Goal: Information Seeking & Learning: Learn about a topic

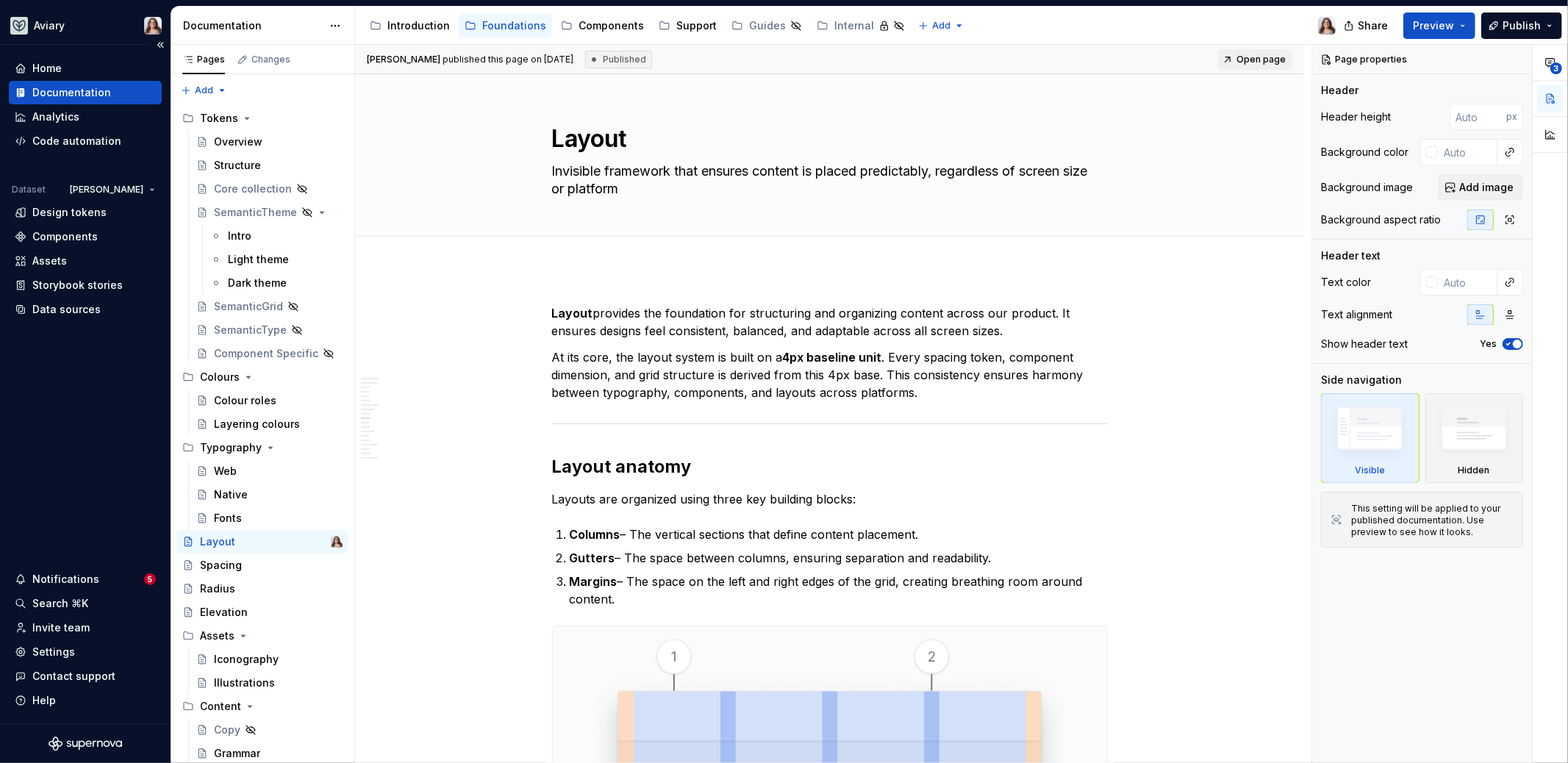
scroll to position [2374, 0]
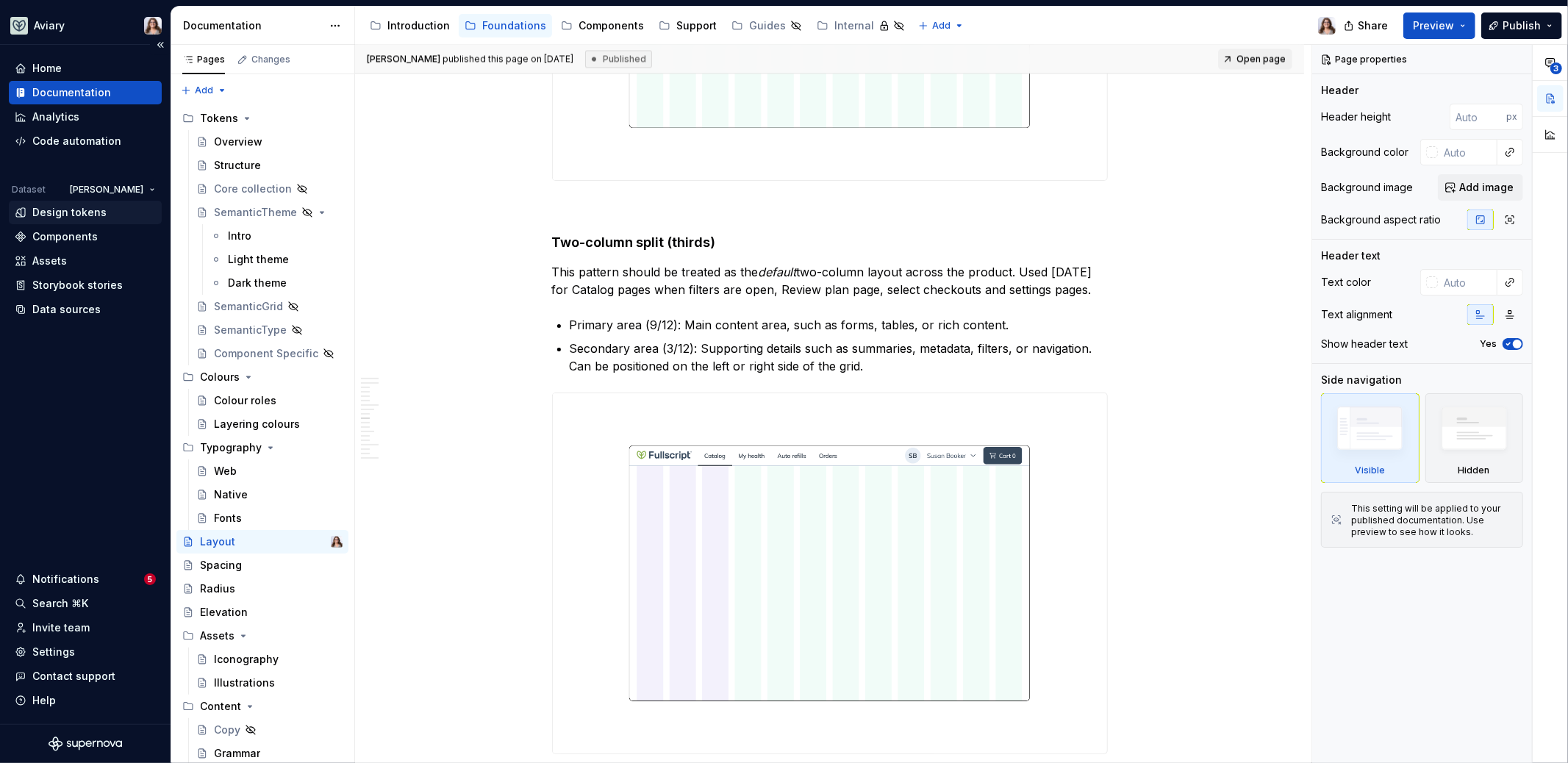
type textarea "*"
click at [74, 209] on div "Design tokens" at bounding box center [70, 212] width 74 height 15
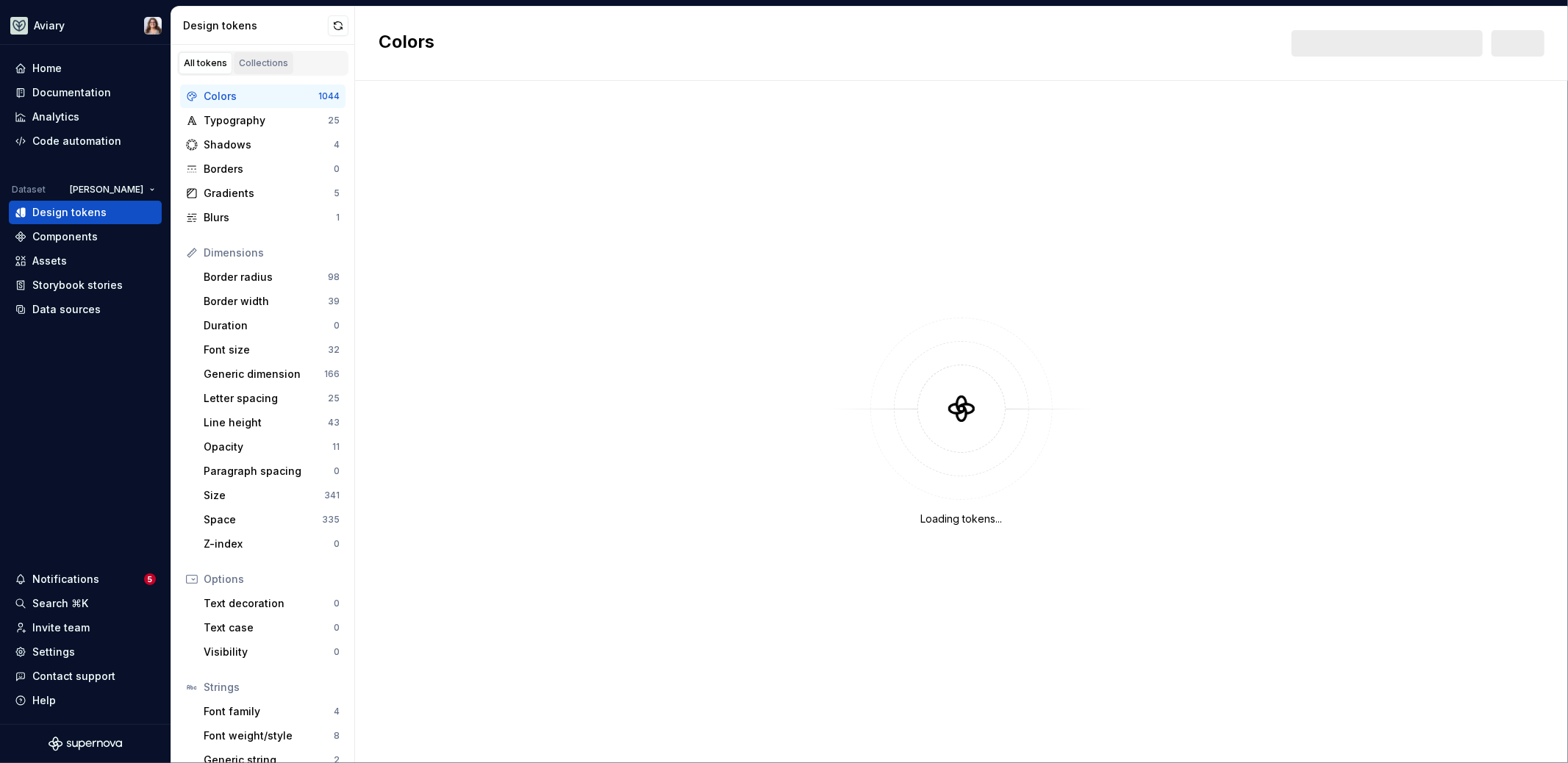
click at [266, 64] on div "Collections" at bounding box center [264, 63] width 49 height 11
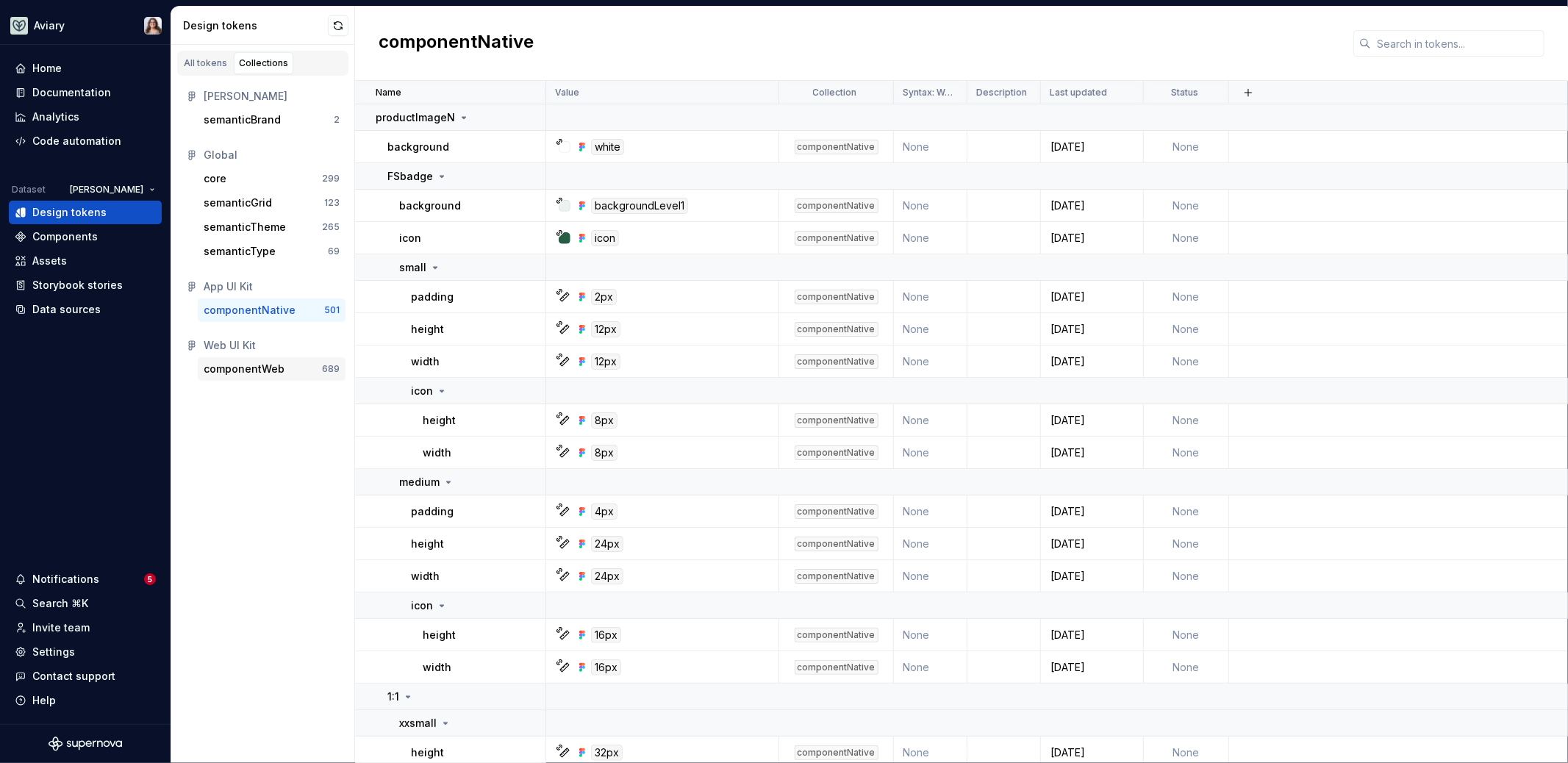
click at [264, 366] on div "componentWeb" at bounding box center [244, 369] width 81 height 15
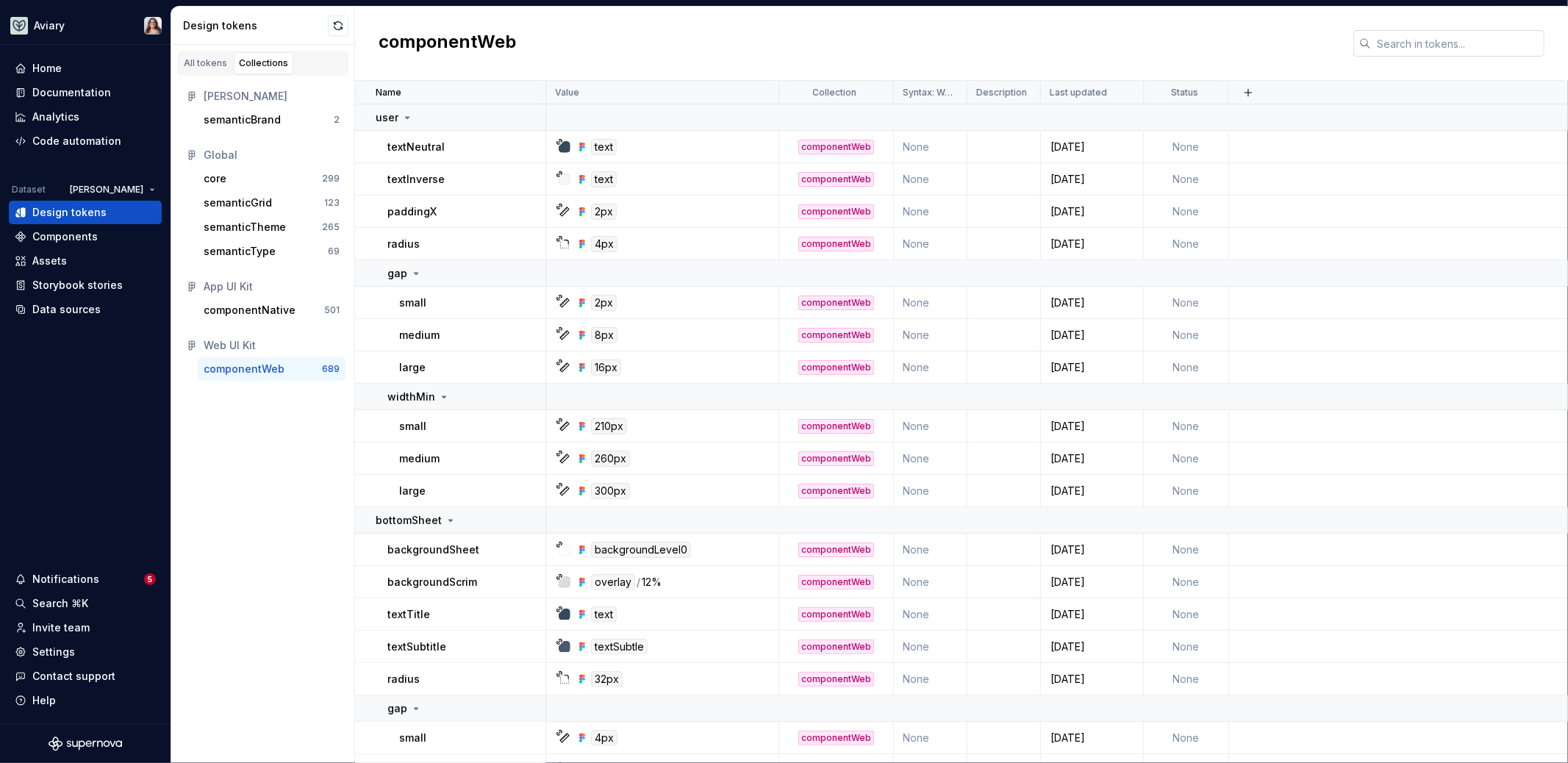
click at [1396, 52] on input "text" at bounding box center [1458, 43] width 174 height 26
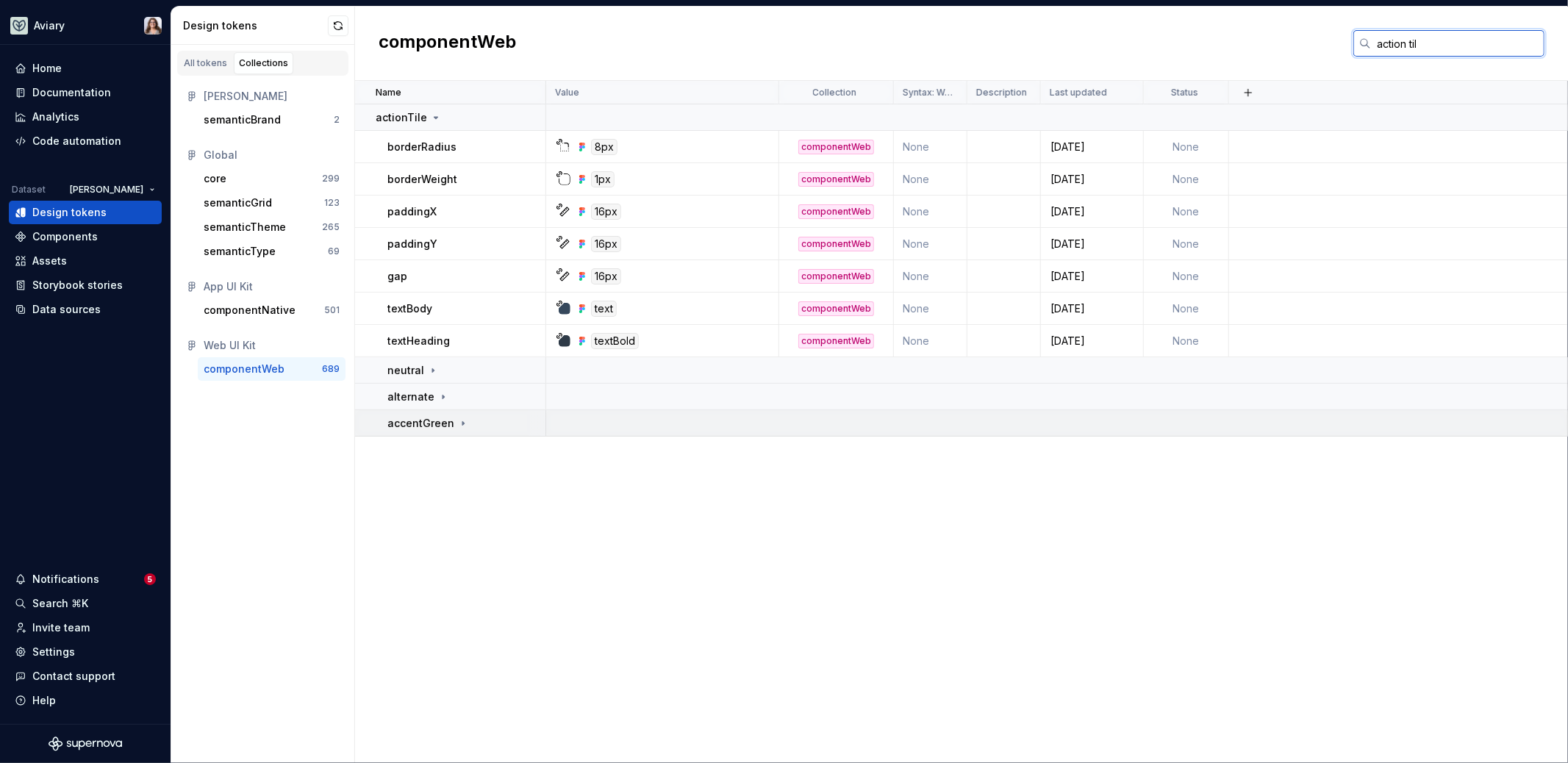
type input "action til"
click at [457, 424] on icon at bounding box center [462, 423] width 11 height 11
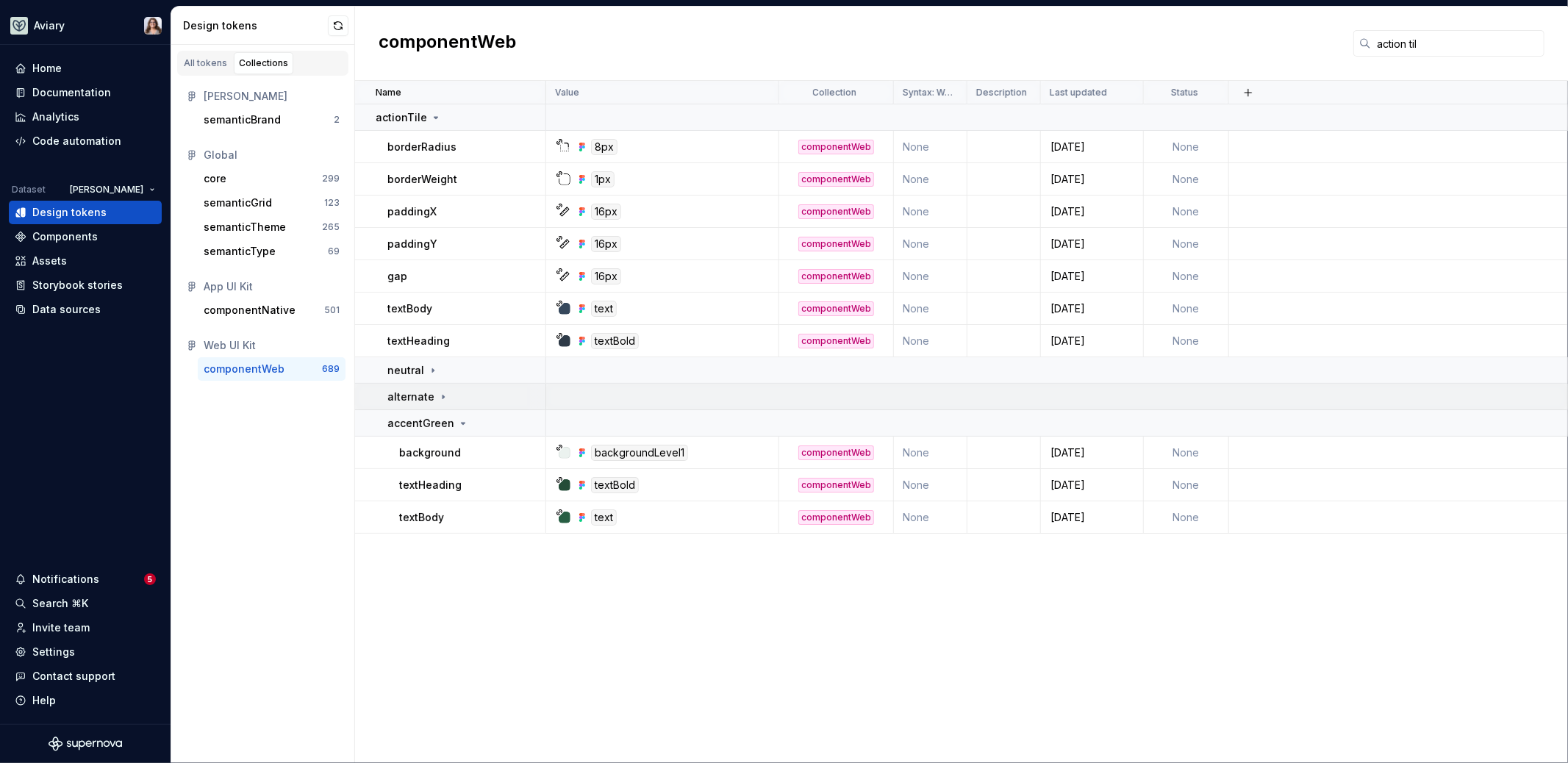
click at [441, 399] on icon at bounding box center [443, 396] width 11 height 11
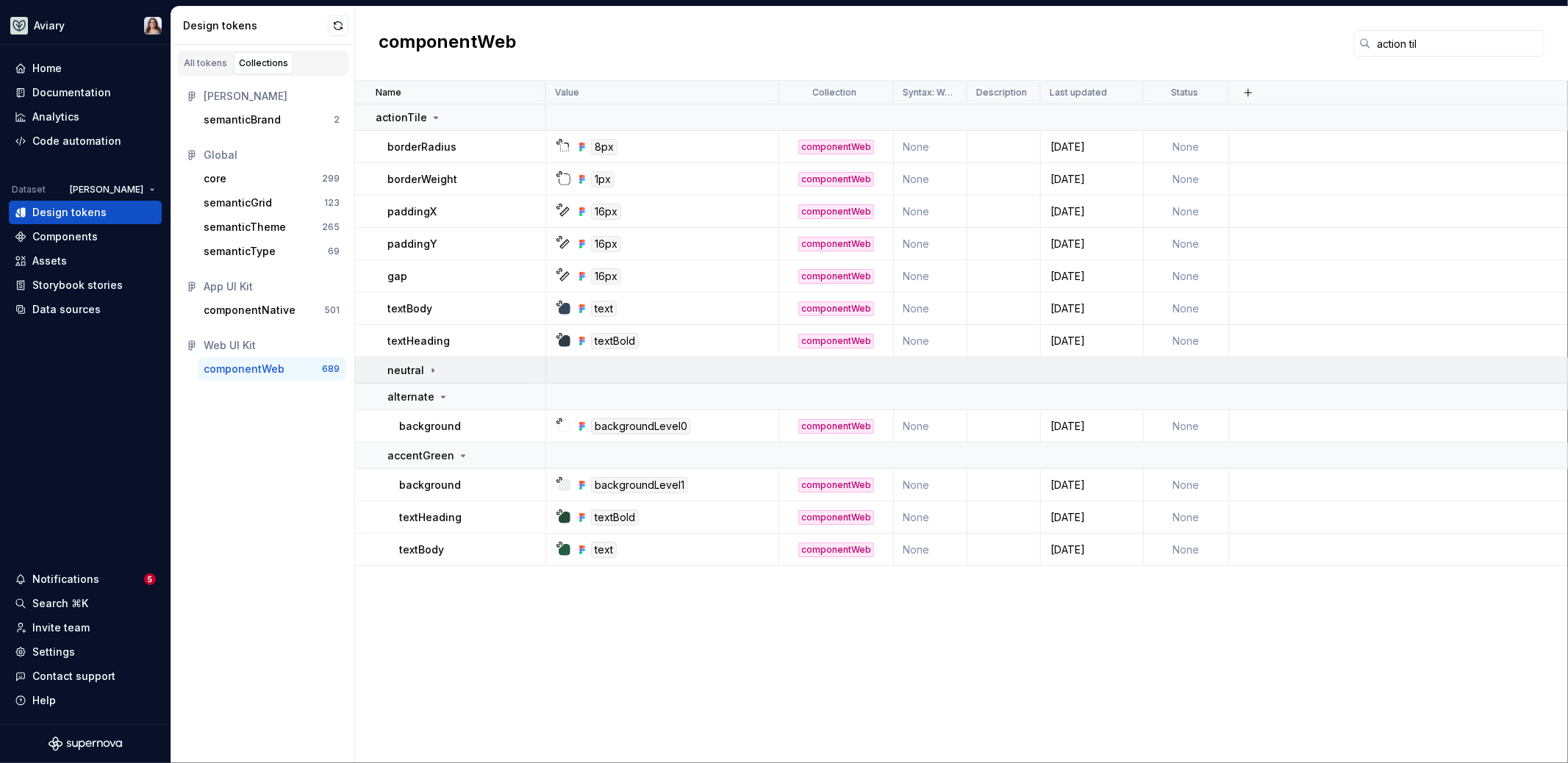
click at [431, 372] on icon at bounding box center [432, 370] width 11 height 11
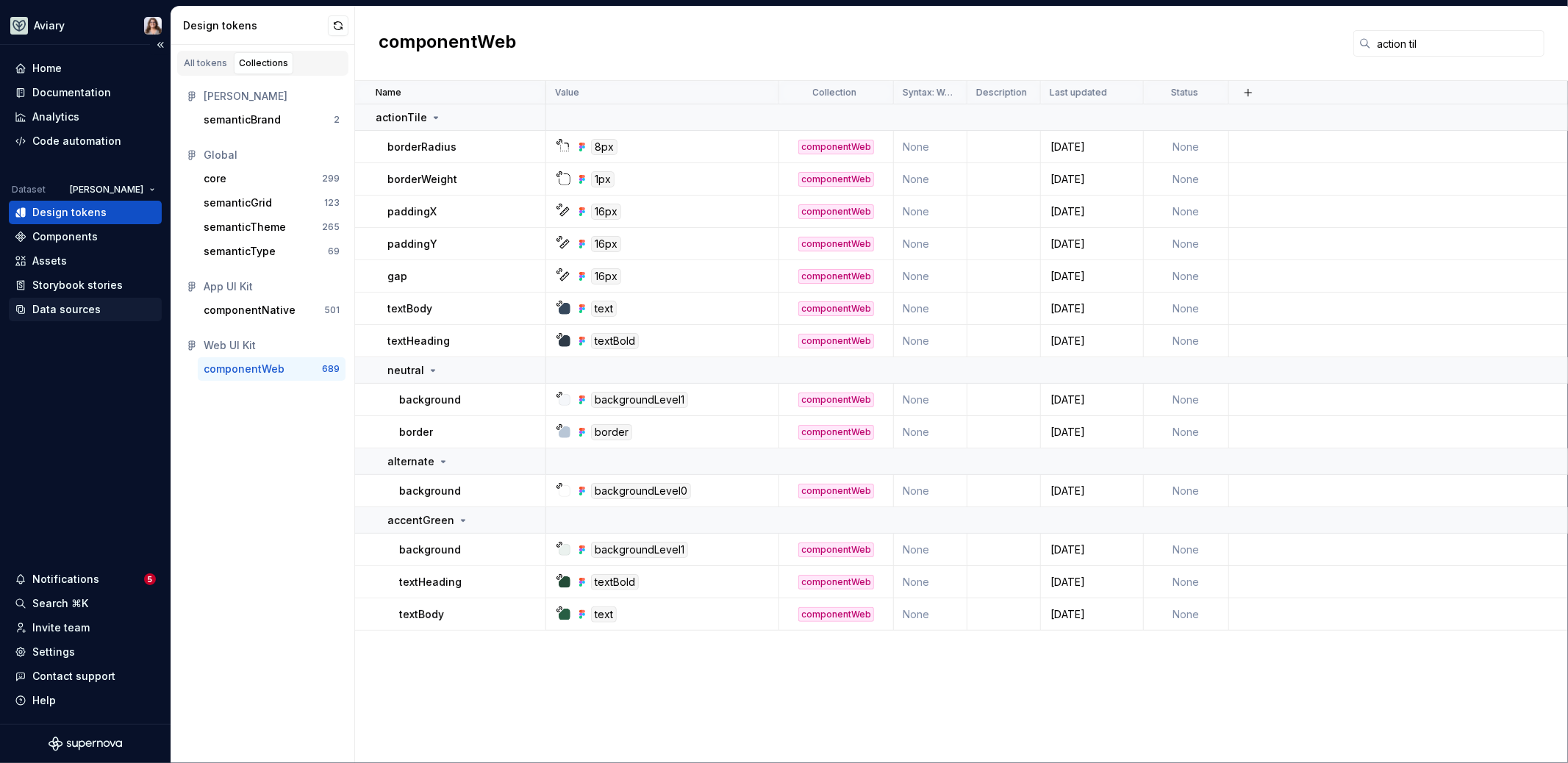
click at [71, 313] on div "Data sources" at bounding box center [66, 309] width 68 height 15
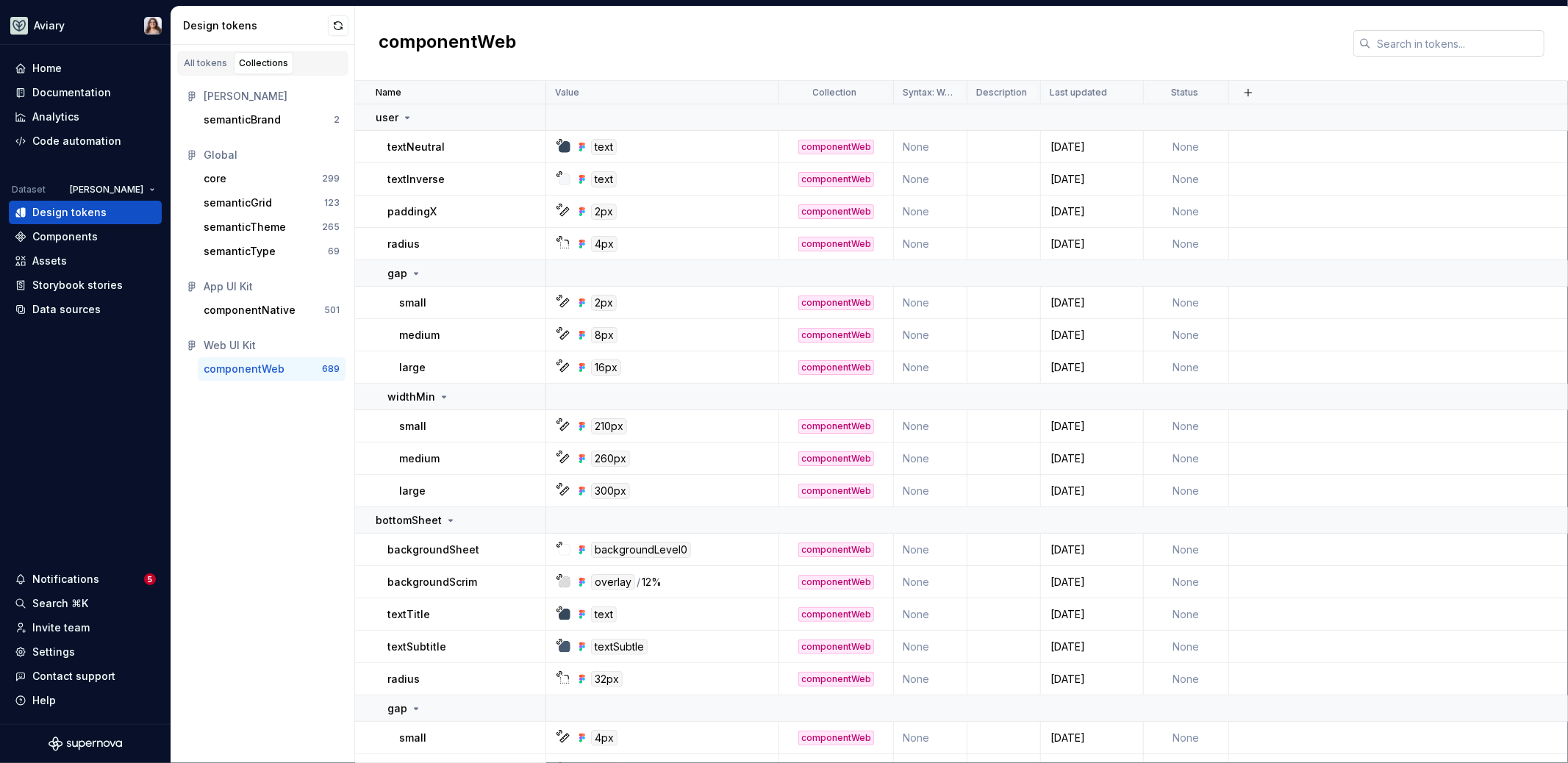
click at [1423, 46] on input "text" at bounding box center [1458, 43] width 174 height 26
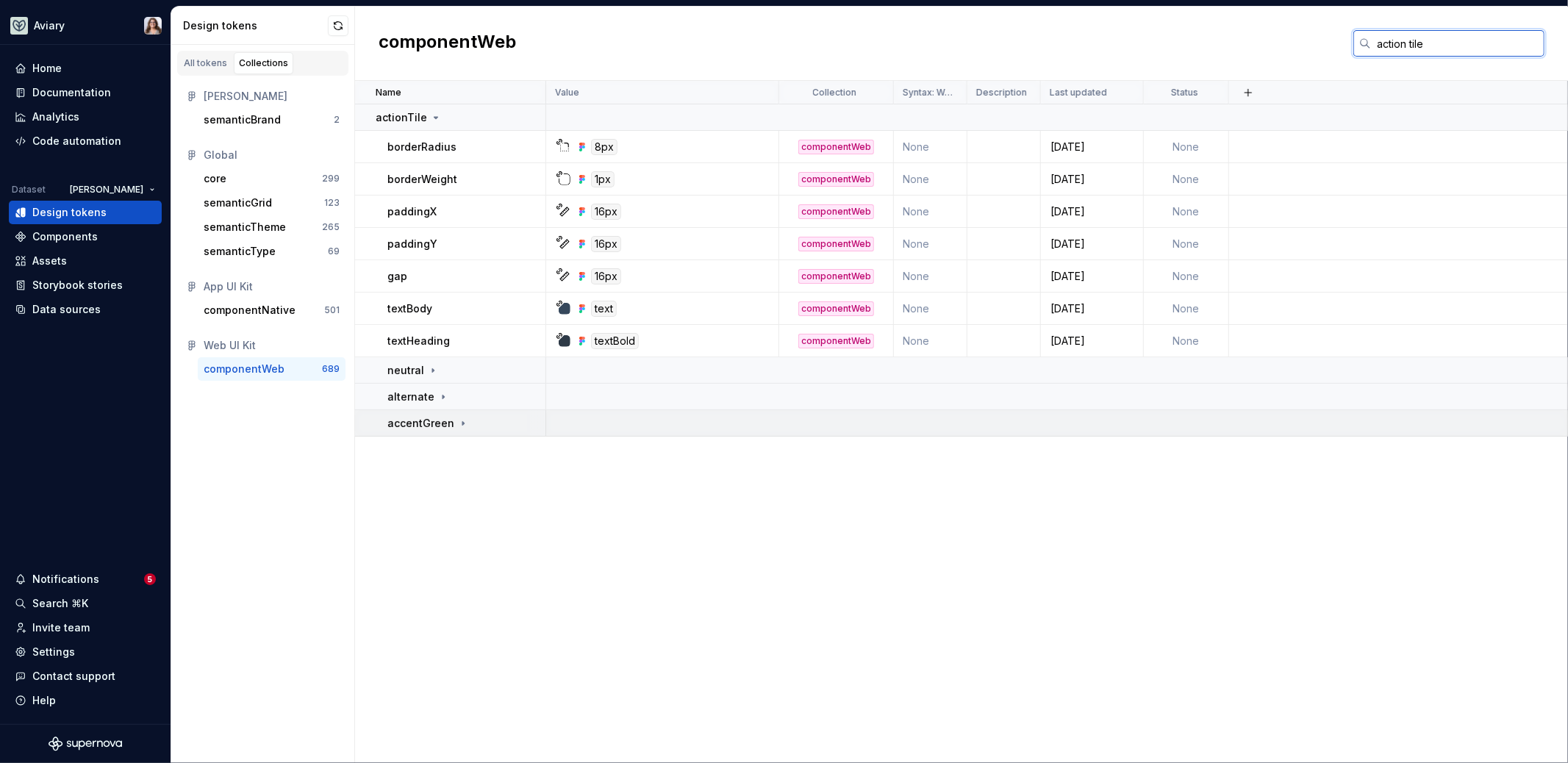
type input "action tile"
click at [463, 423] on icon at bounding box center [462, 423] width 11 height 11
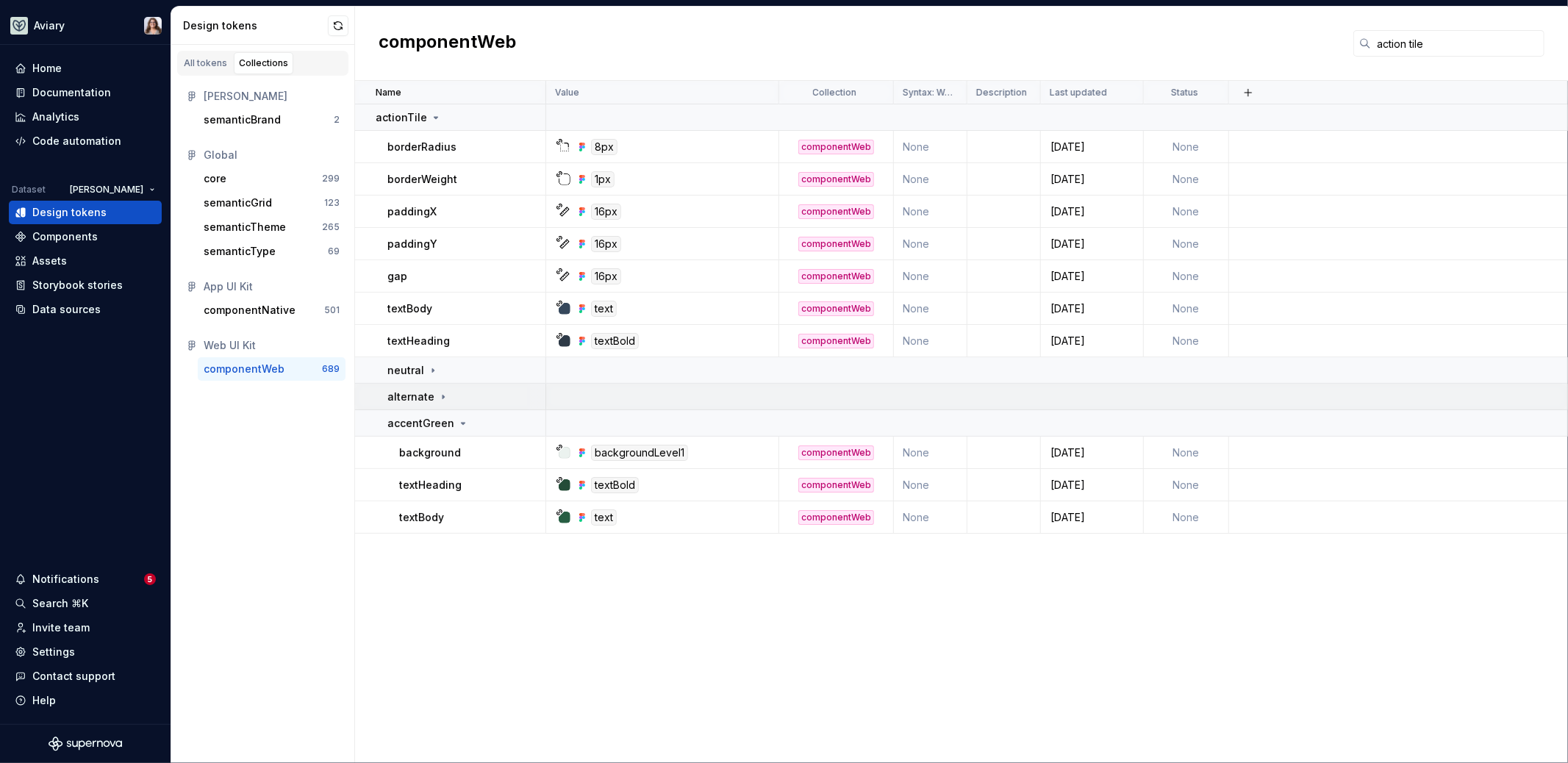
click at [442, 397] on icon at bounding box center [443, 396] width 11 height 11
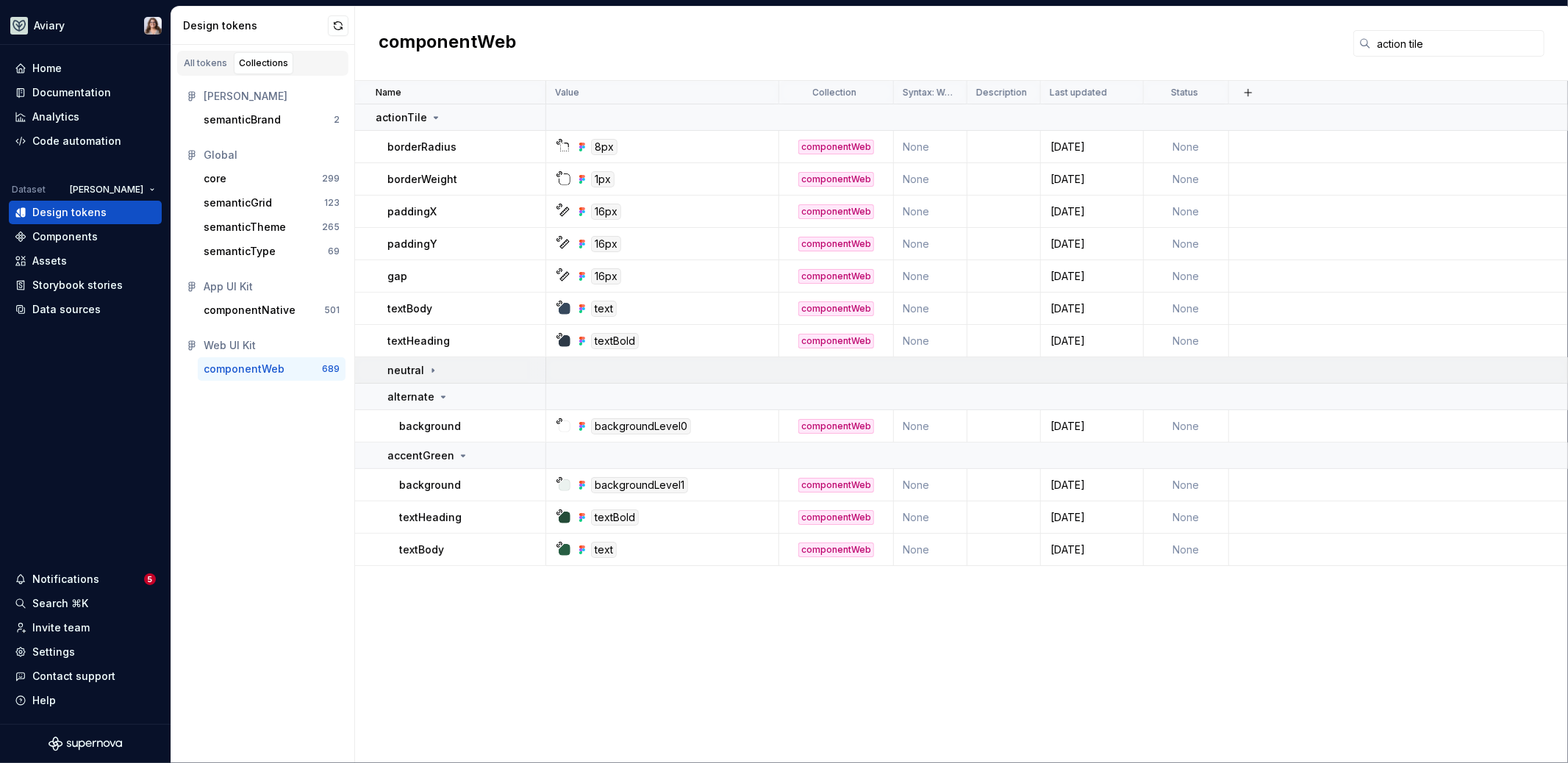
click at [428, 366] on icon at bounding box center [432, 370] width 11 height 11
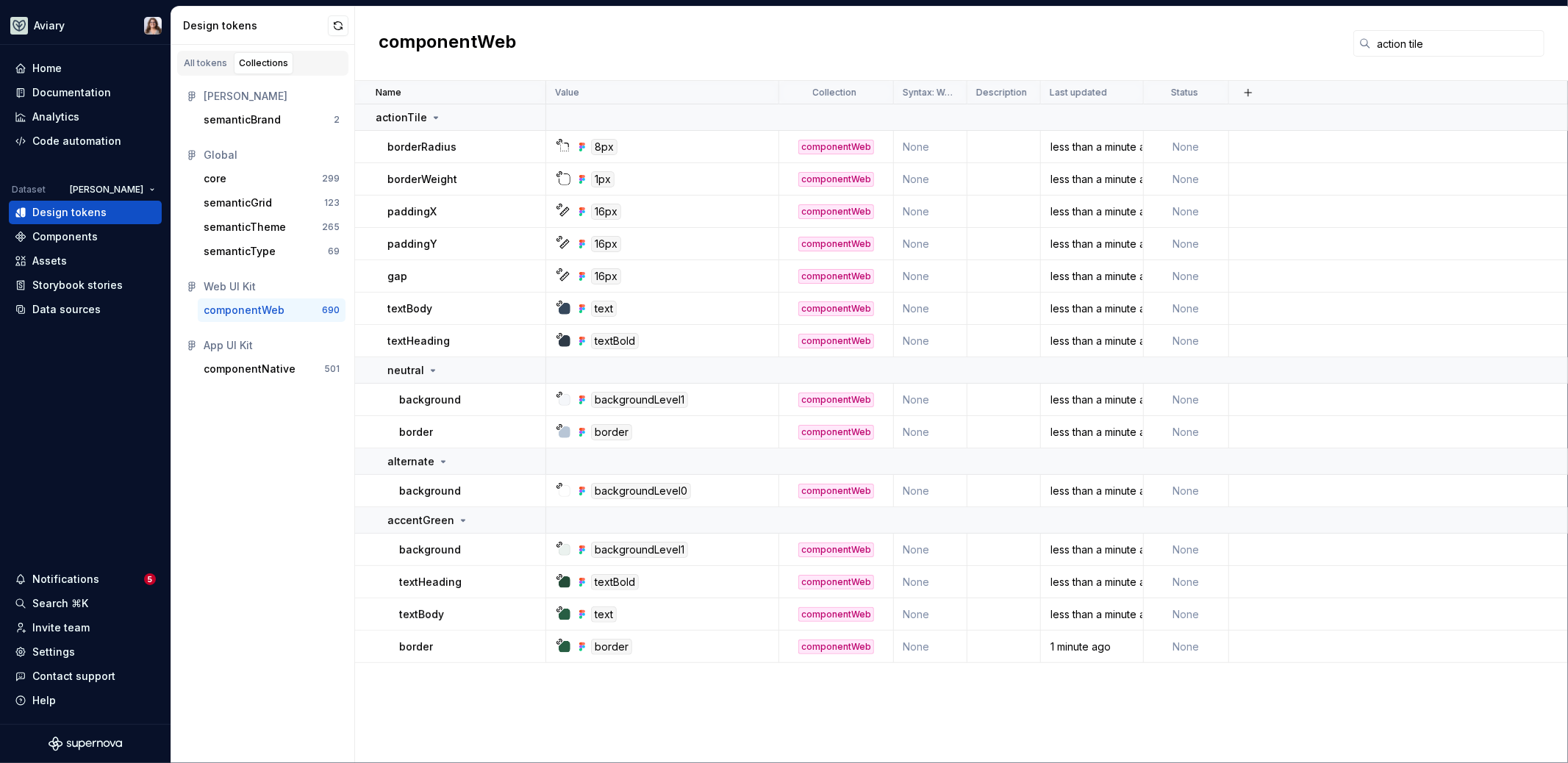
click at [724, 54] on div "componentWeb action tile" at bounding box center [961, 43] width 1213 height 74
click at [338, 33] on button "button" at bounding box center [338, 25] width 20 height 20
click at [337, 24] on button "button" at bounding box center [338, 25] width 20 height 20
click at [64, 307] on div "Data sources" at bounding box center [66, 309] width 68 height 15
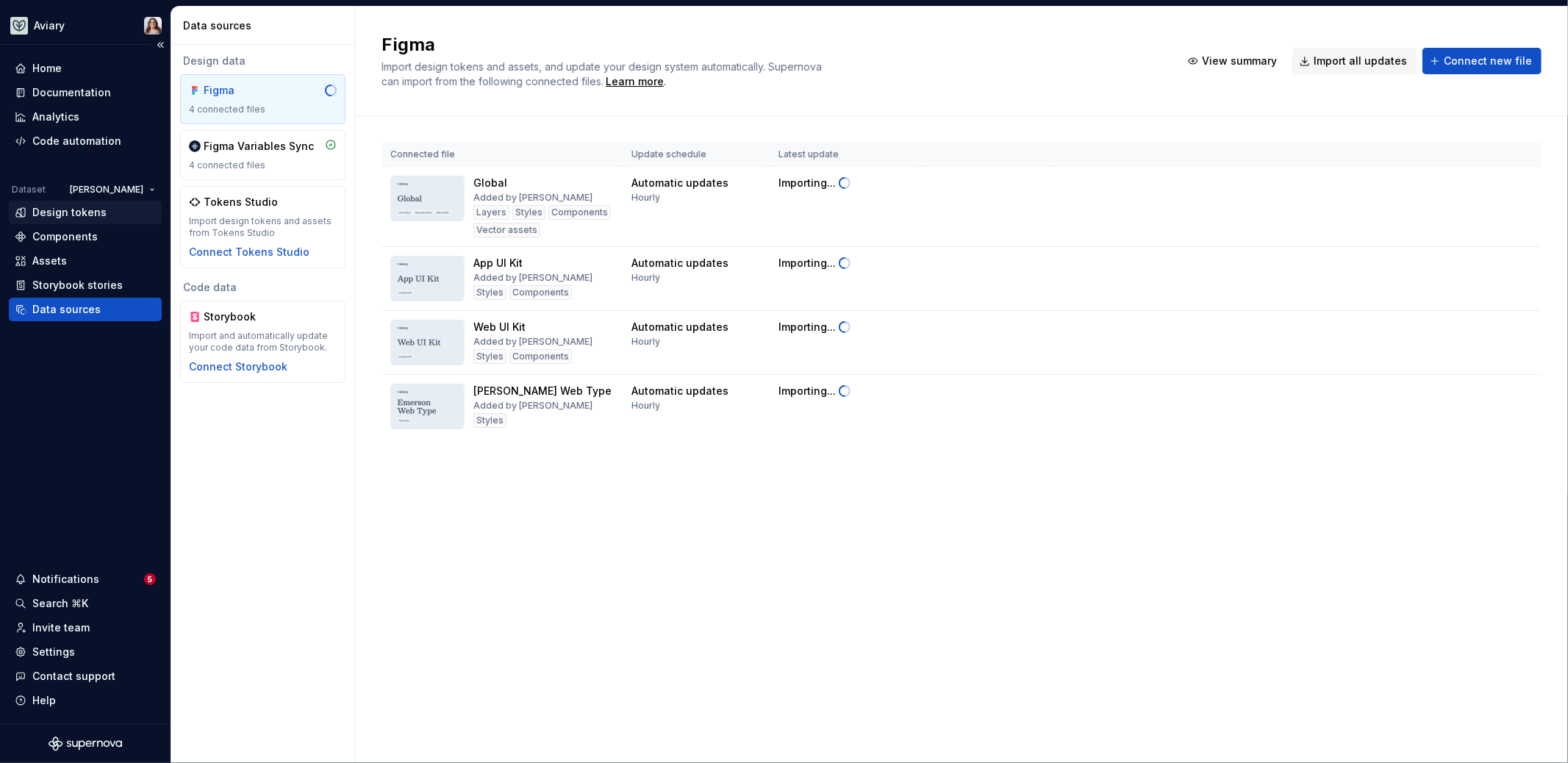
click at [78, 216] on div "Design tokens" at bounding box center [70, 212] width 74 height 15
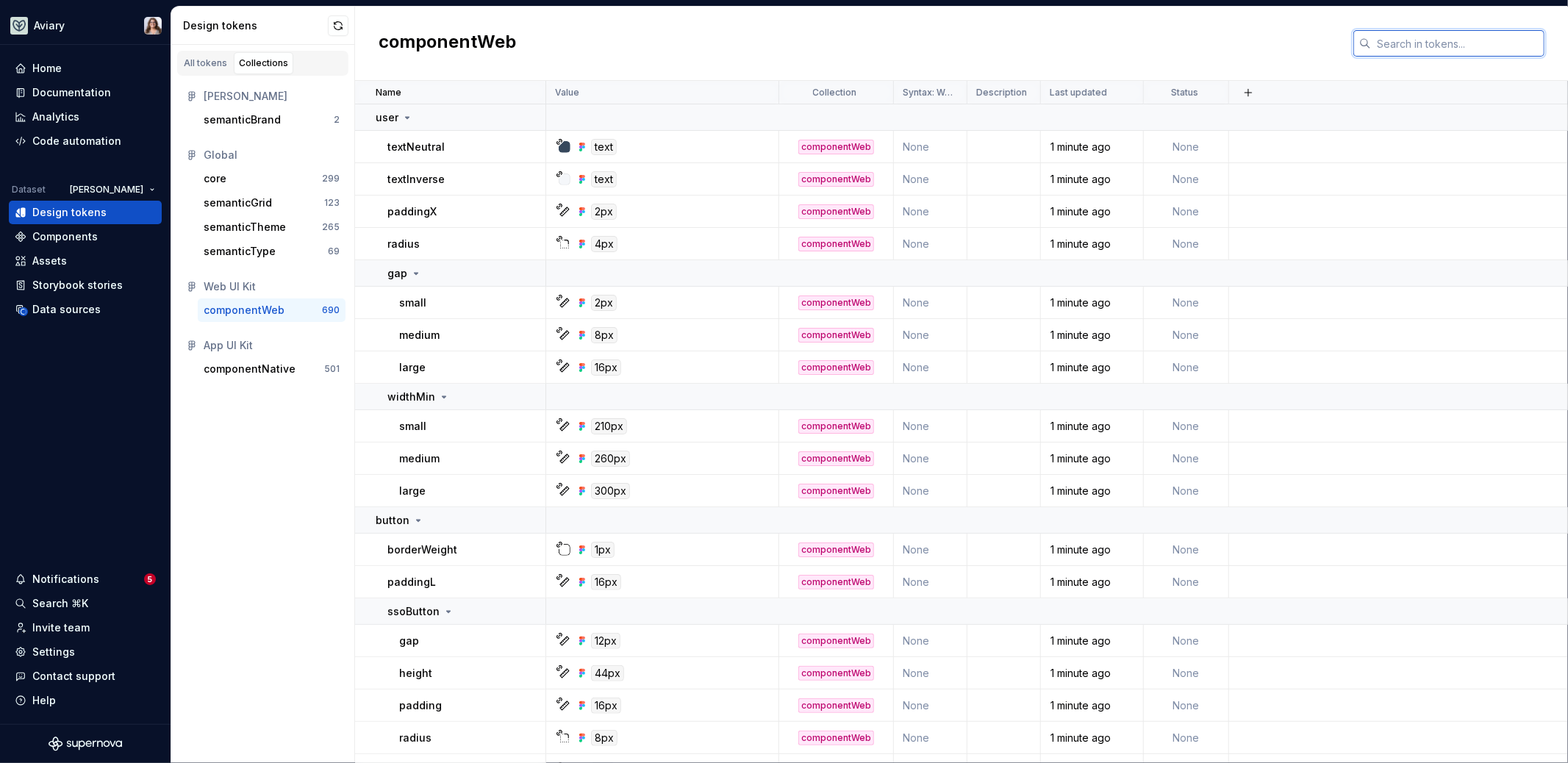
click at [1387, 37] on input "text" at bounding box center [1458, 43] width 174 height 26
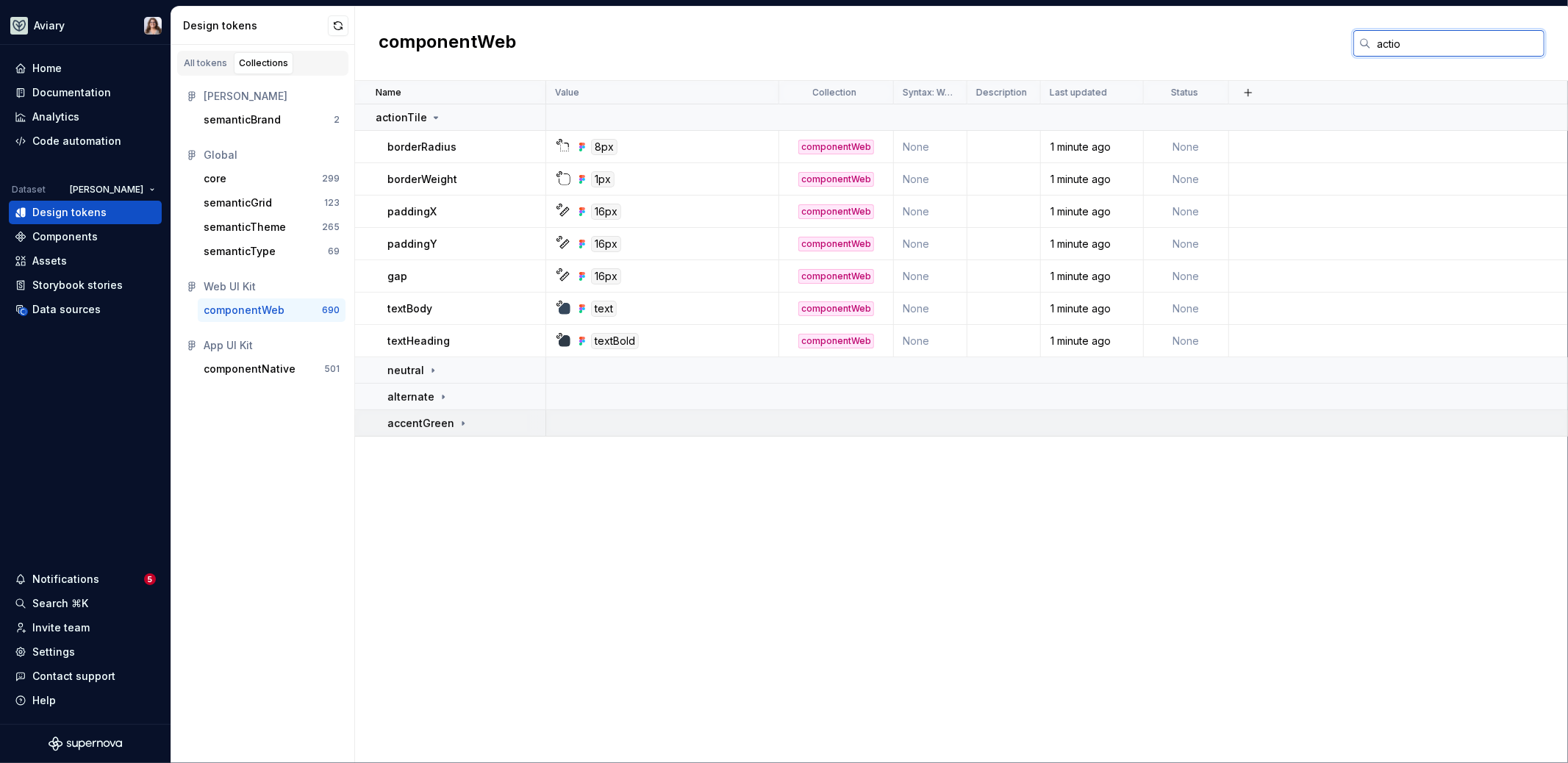
type input "actio"
click at [459, 418] on icon at bounding box center [462, 423] width 11 height 11
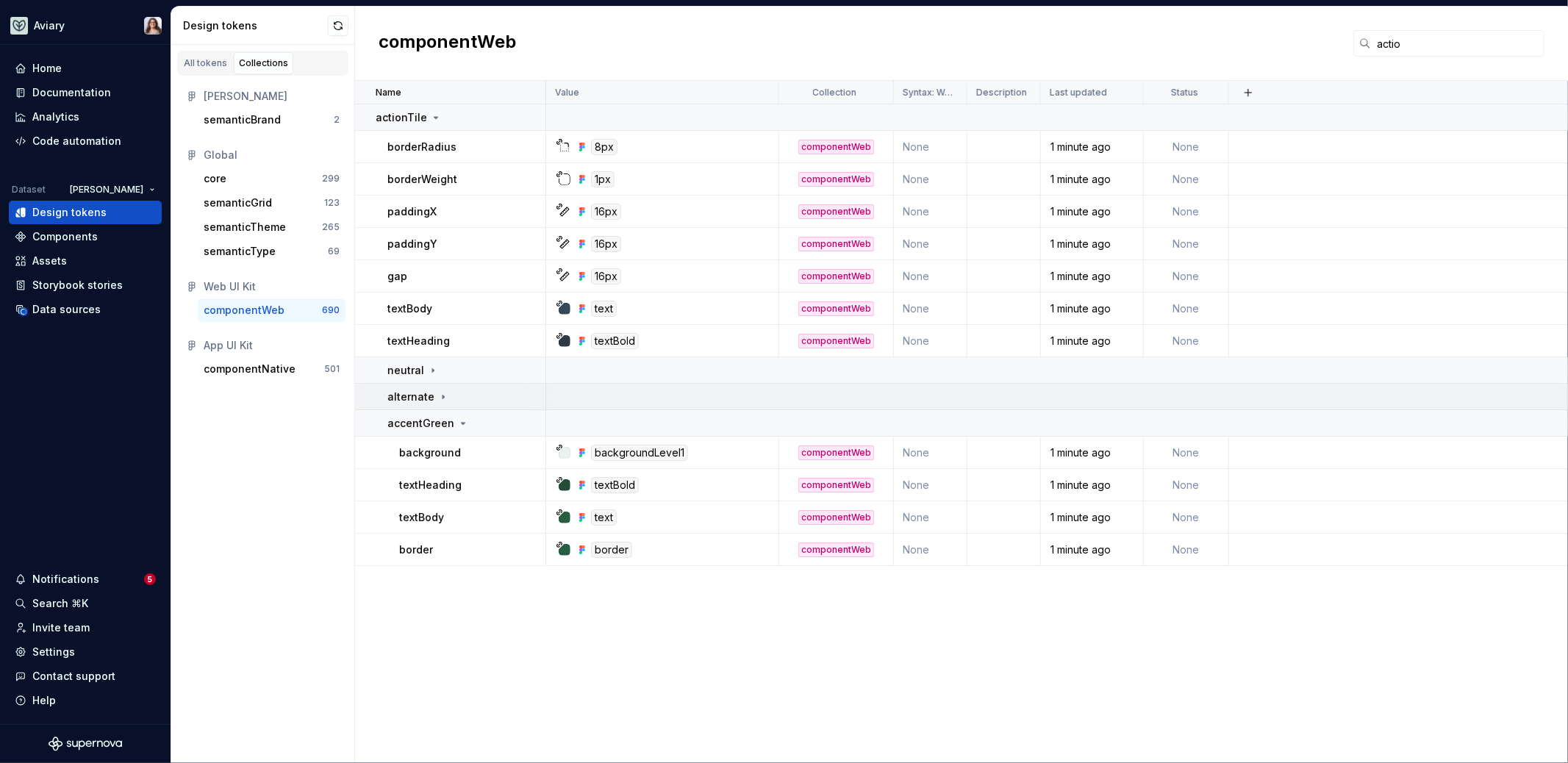
click at [439, 397] on icon at bounding box center [443, 396] width 11 height 11
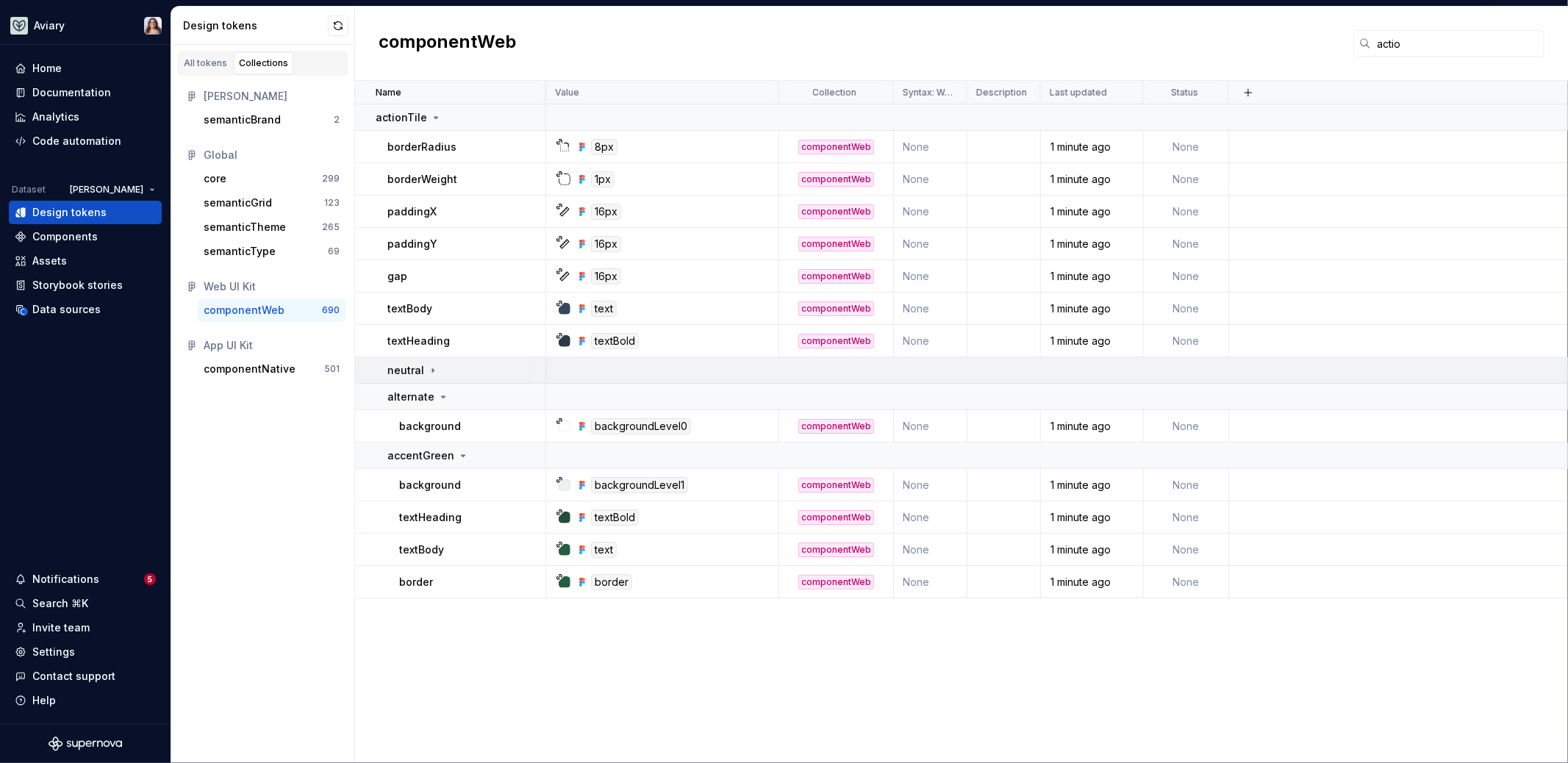
click at [436, 372] on div "neutral" at bounding box center [466, 370] width 157 height 15
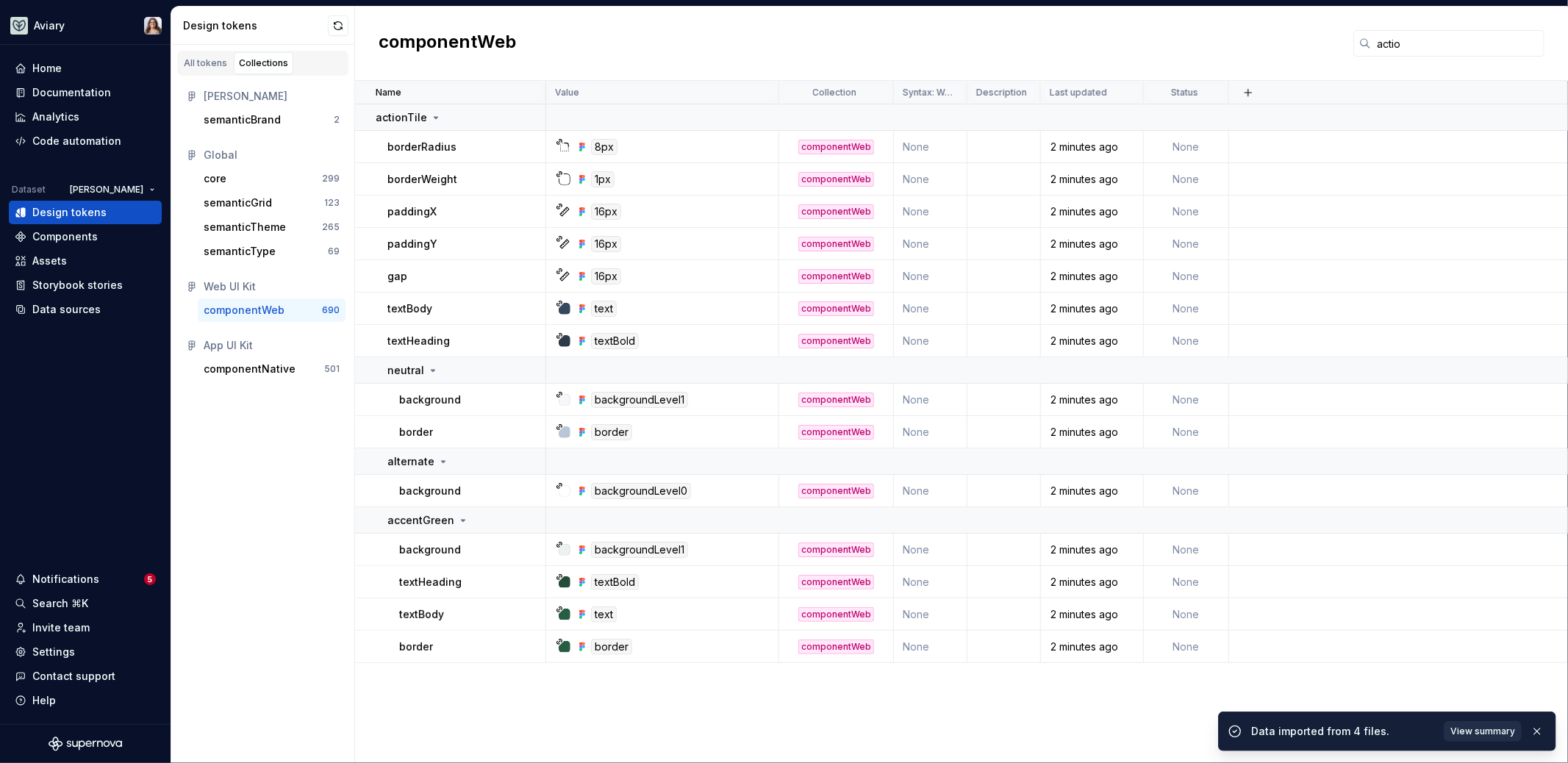
click at [1474, 729] on span "View summary" at bounding box center [1482, 730] width 64 height 11
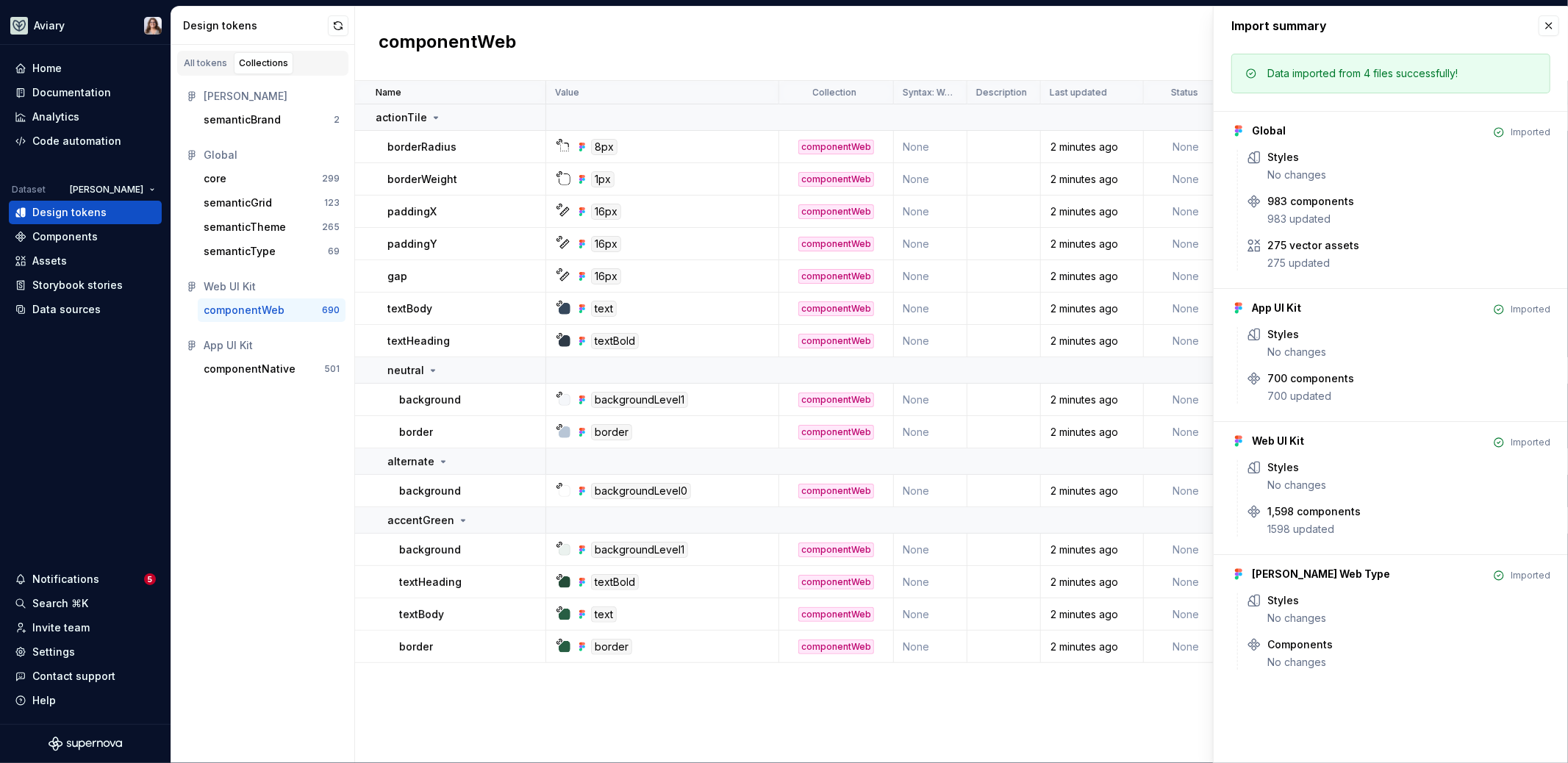
click at [1548, 26] on button "button" at bounding box center [1549, 25] width 20 height 20
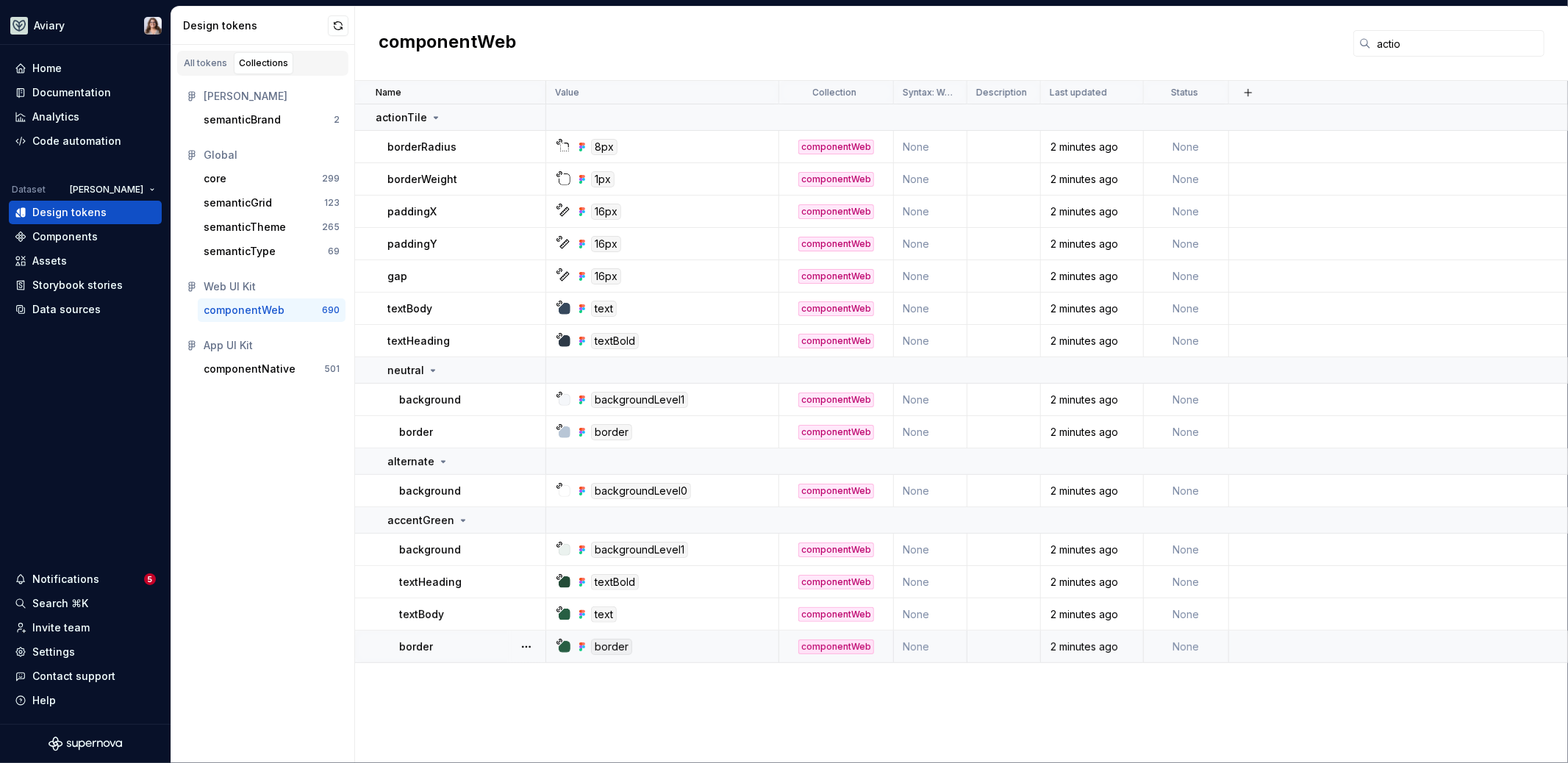
click at [583, 646] on icon at bounding box center [583, 647] width 3 height 3
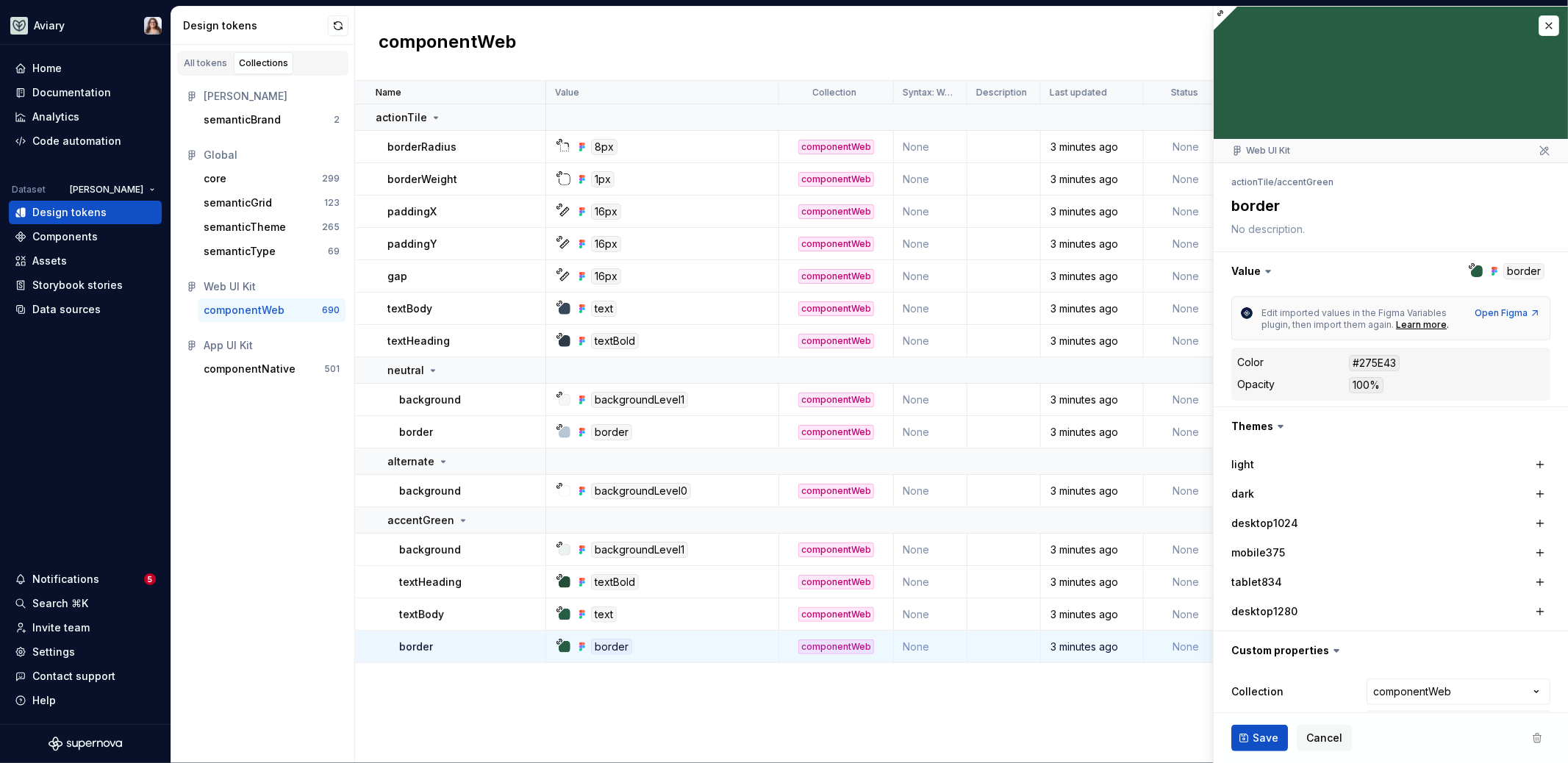
type textarea "*"
click at [1539, 19] on button "button" at bounding box center [1549, 25] width 20 height 20
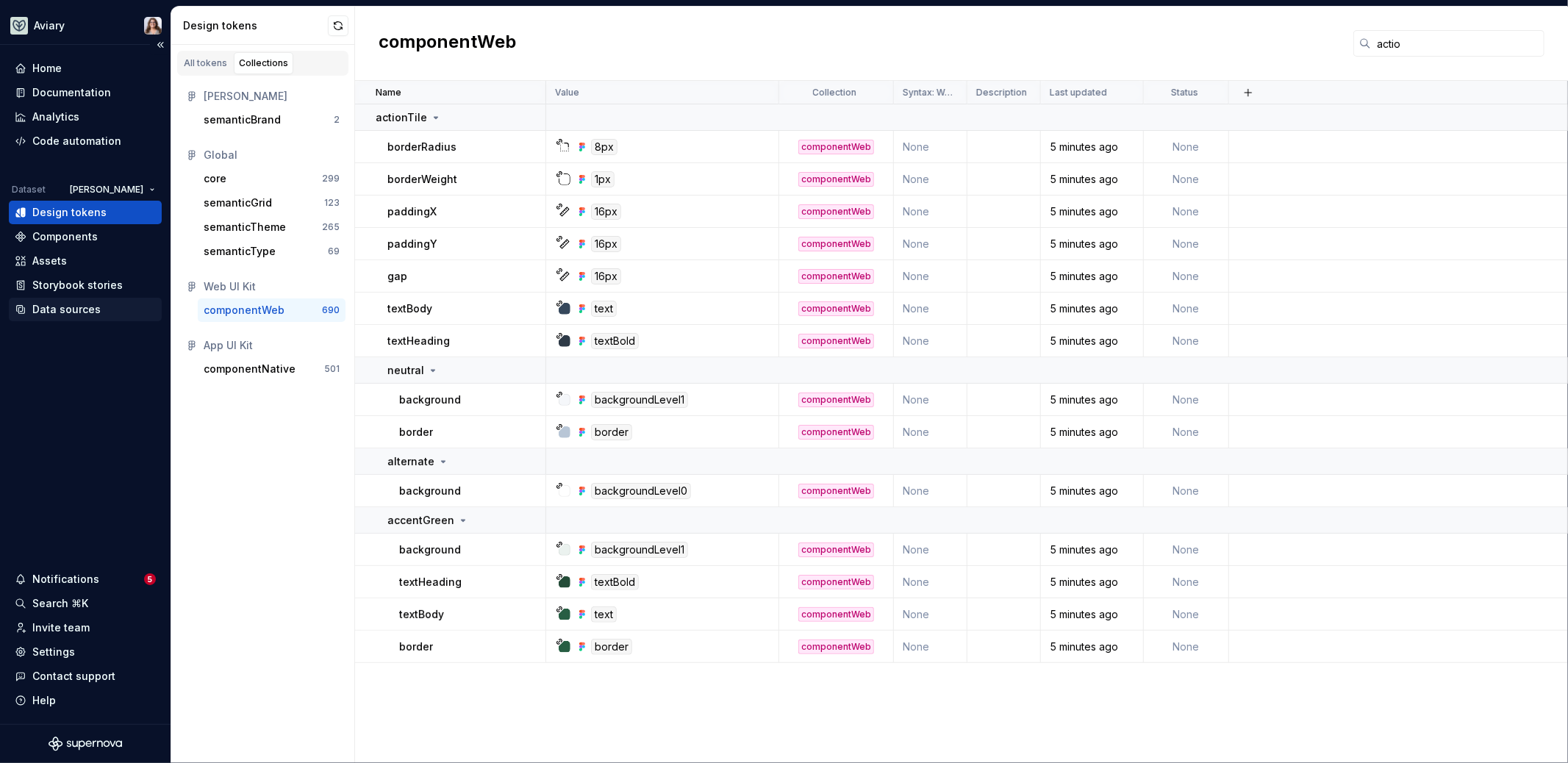
click at [68, 315] on div "Data sources" at bounding box center [66, 309] width 68 height 15
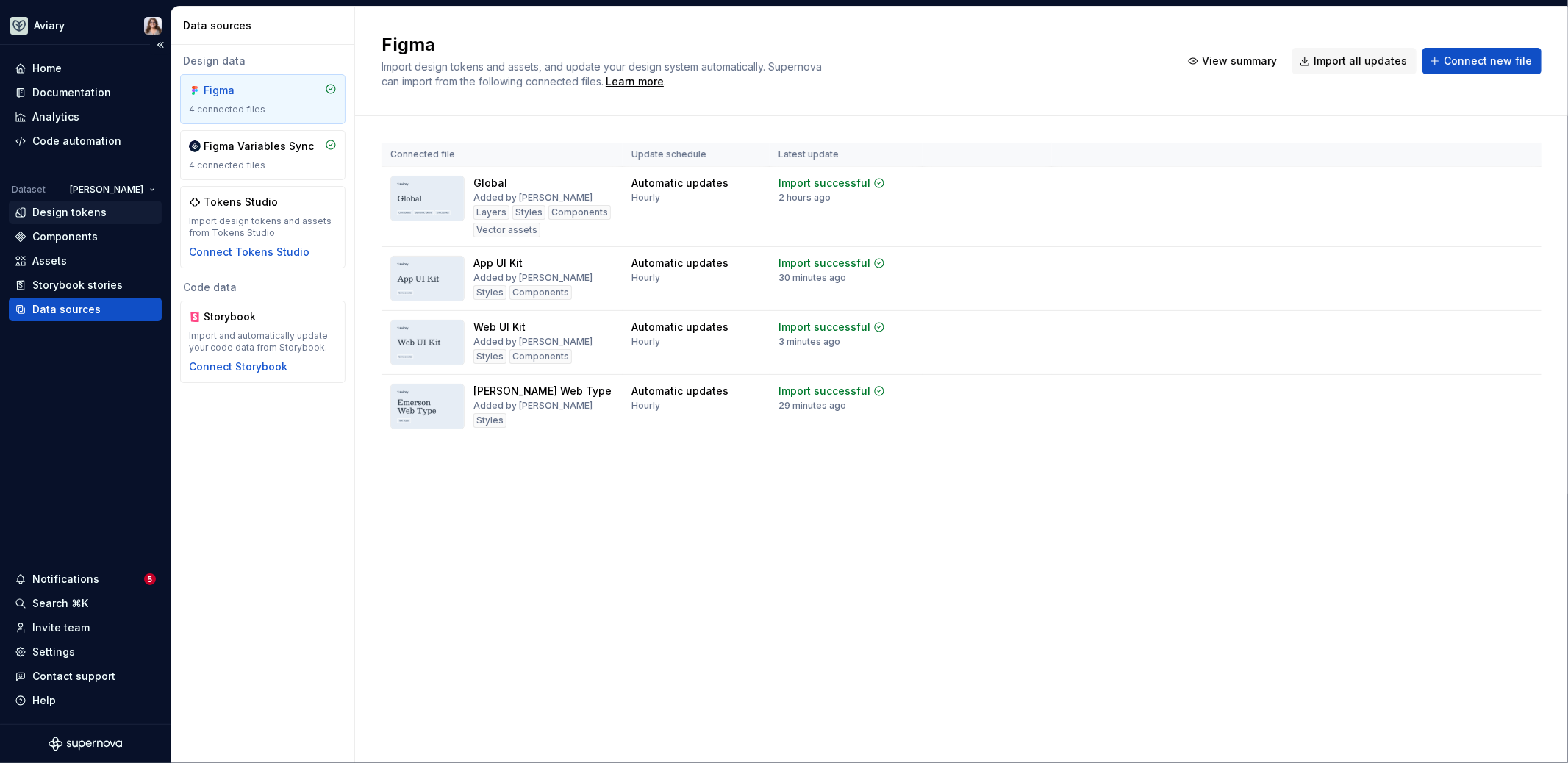
click at [74, 213] on div "Design tokens" at bounding box center [70, 212] width 74 height 15
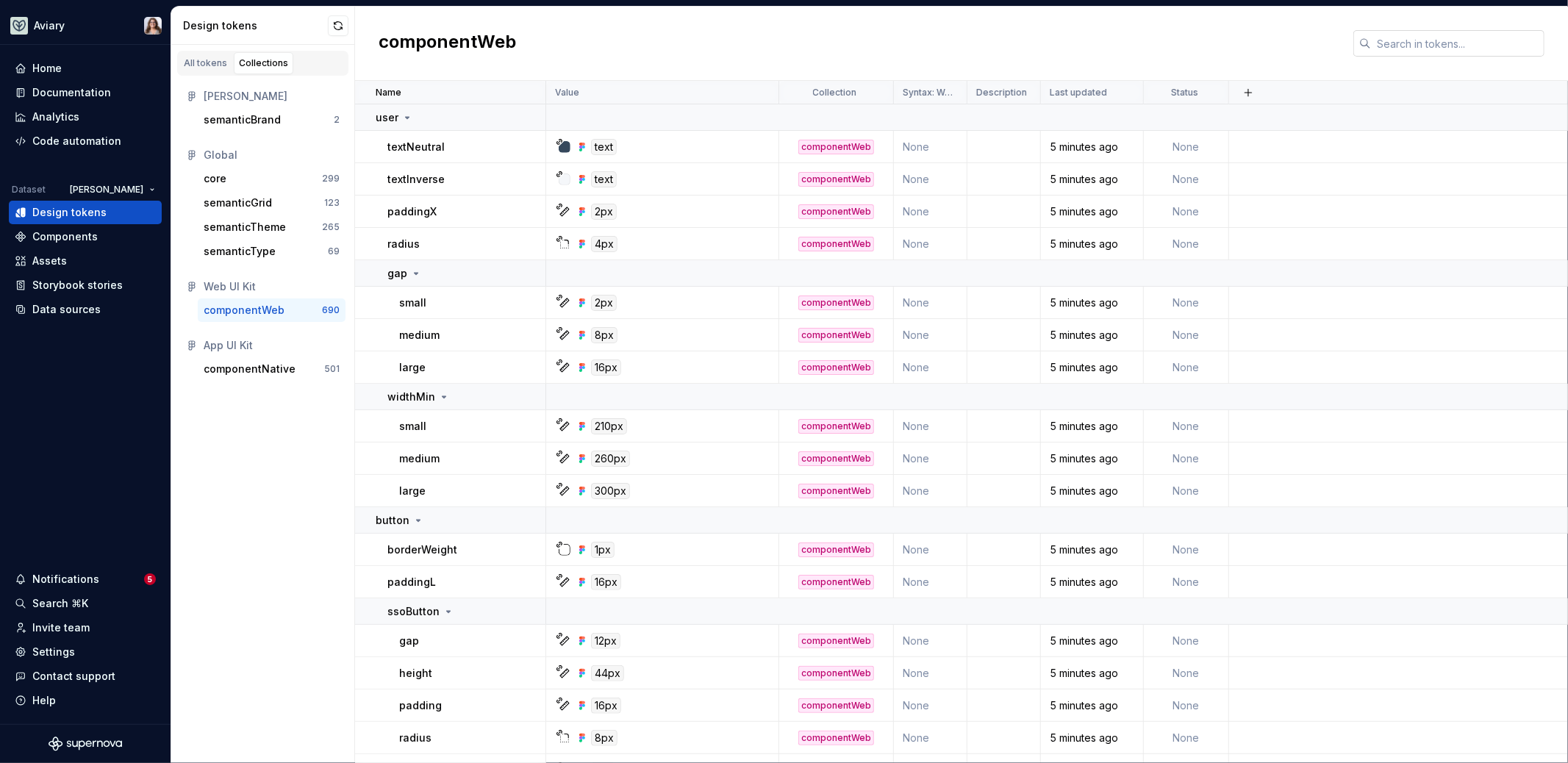
click at [1455, 38] on input "text" at bounding box center [1458, 43] width 174 height 26
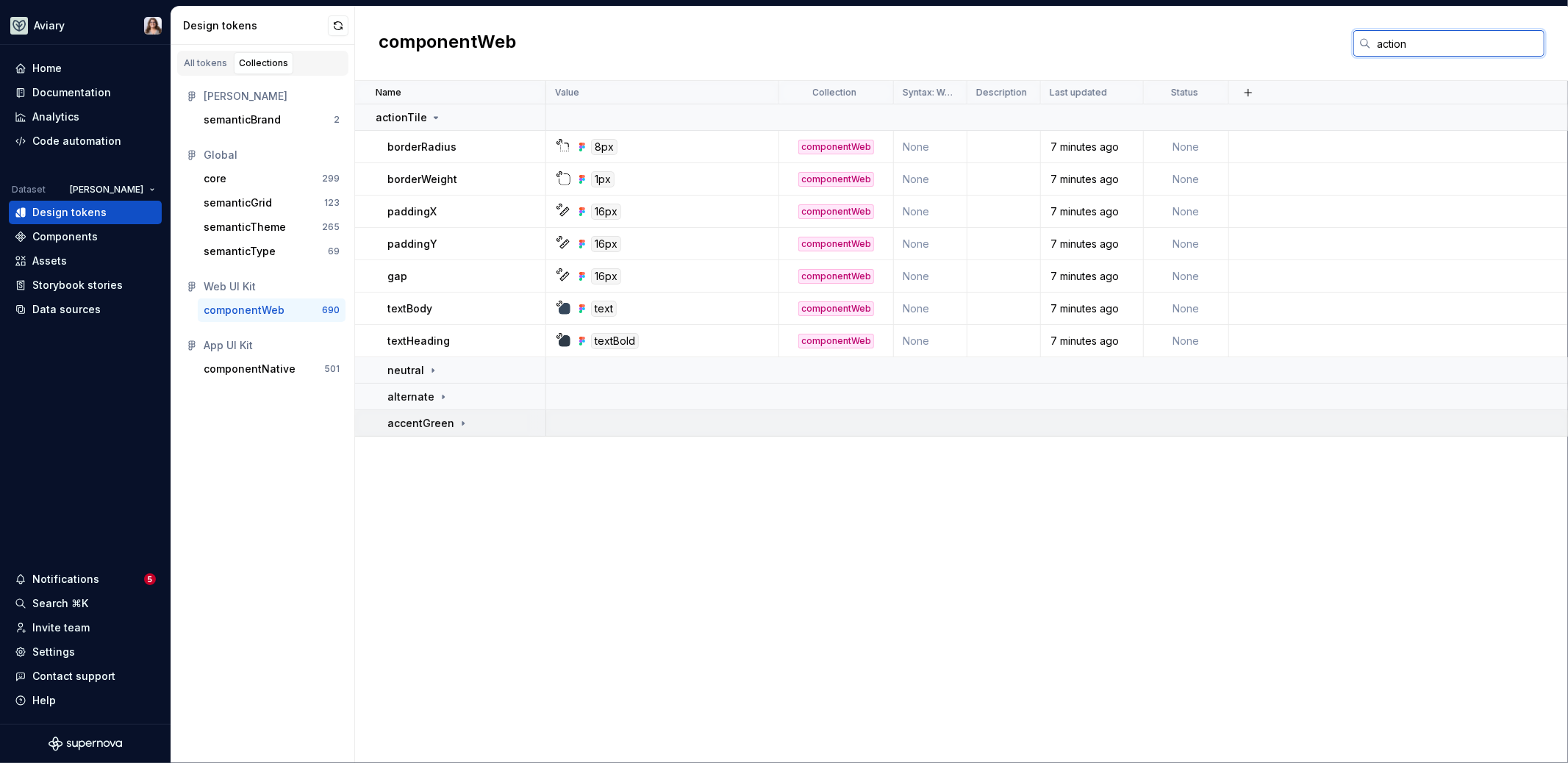
type input "action"
click at [462, 422] on icon at bounding box center [463, 423] width 2 height 4
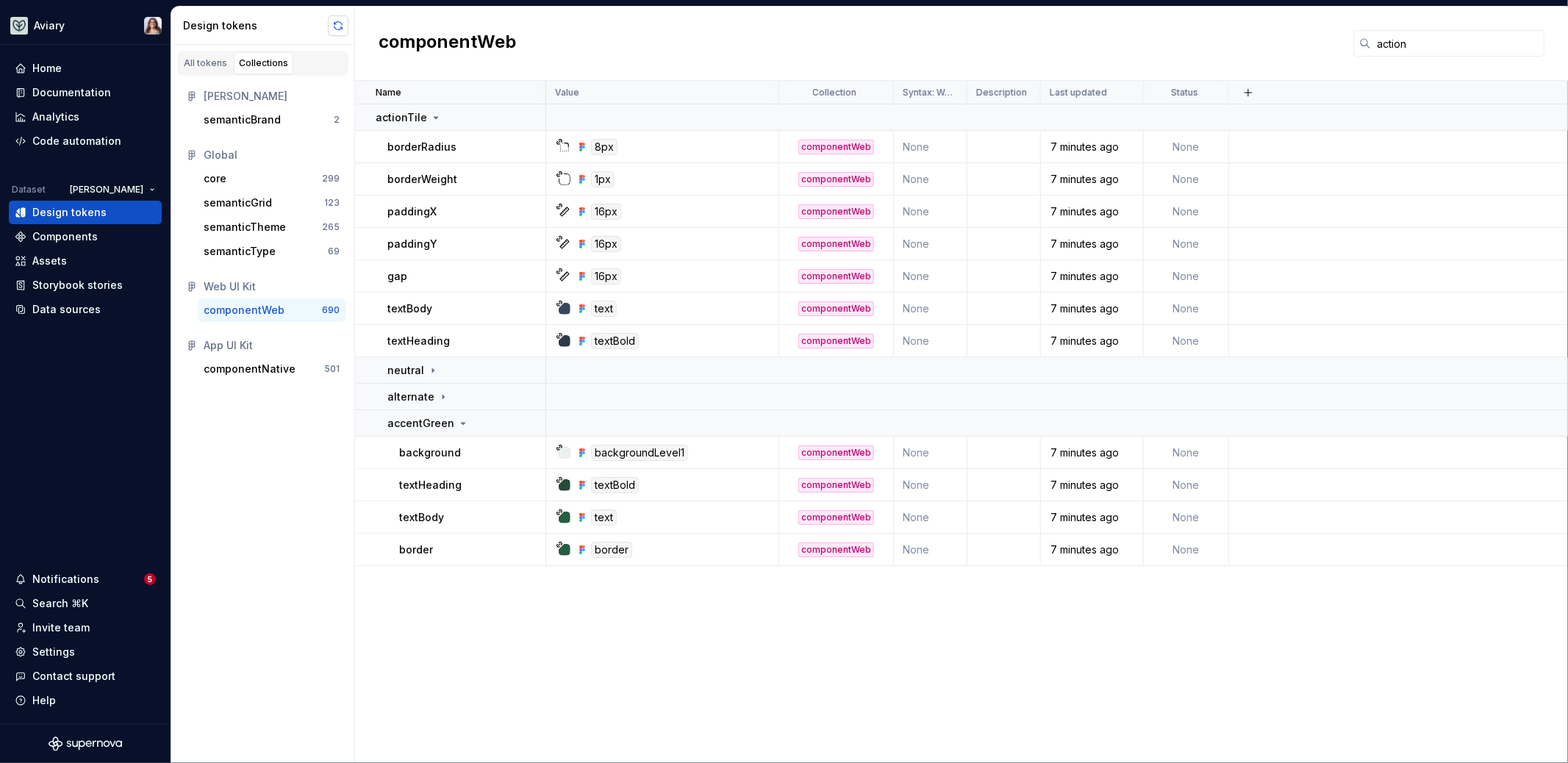
click at [341, 27] on button "button" at bounding box center [338, 25] width 20 height 20
click at [522, 673] on div "Name Value Collection Syntax: Web Description Last updated Status actionTile bo…" at bounding box center [961, 422] width 1213 height 682
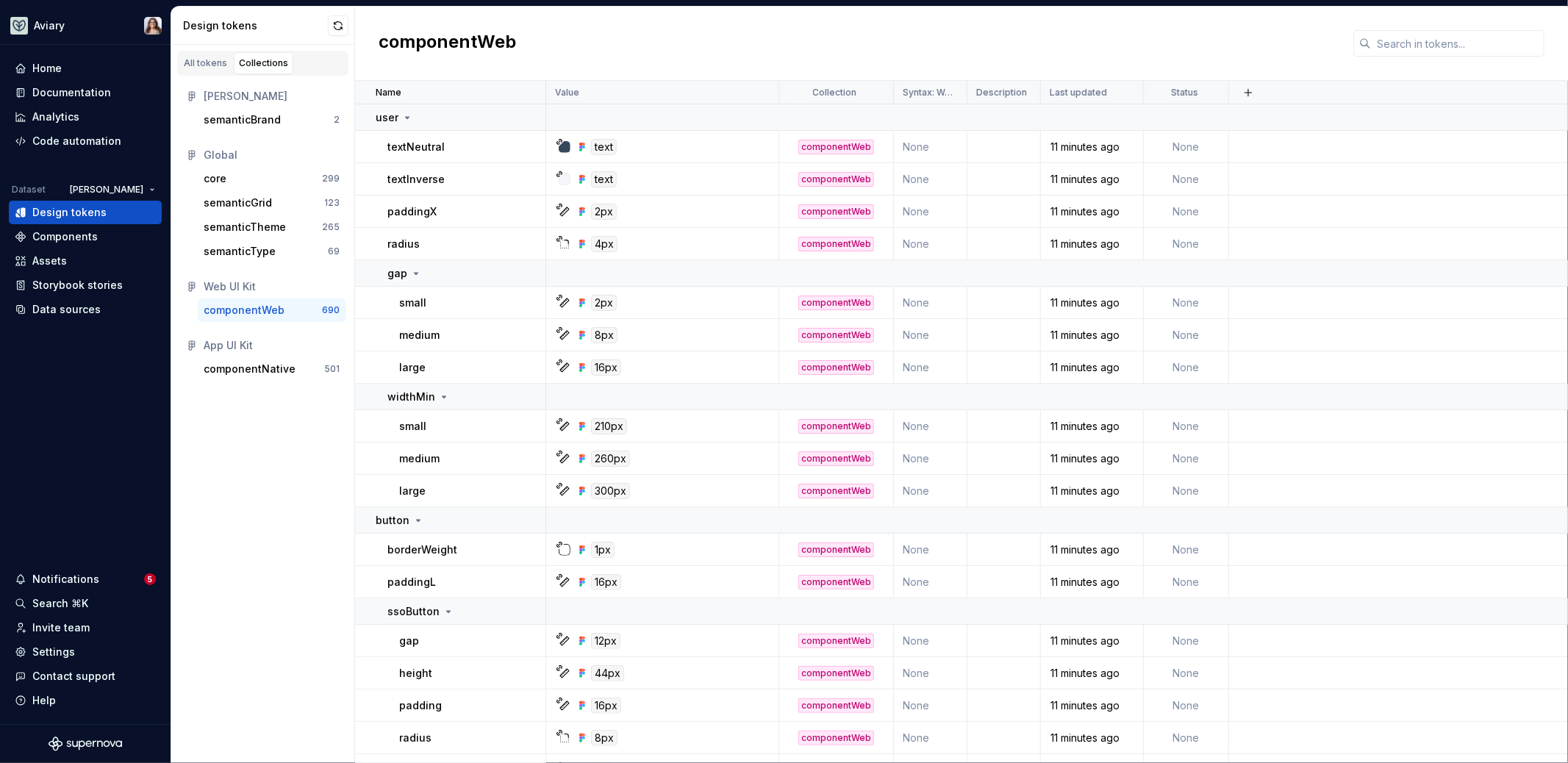
click at [1354, 46] on div at bounding box center [1449, 43] width 191 height 26
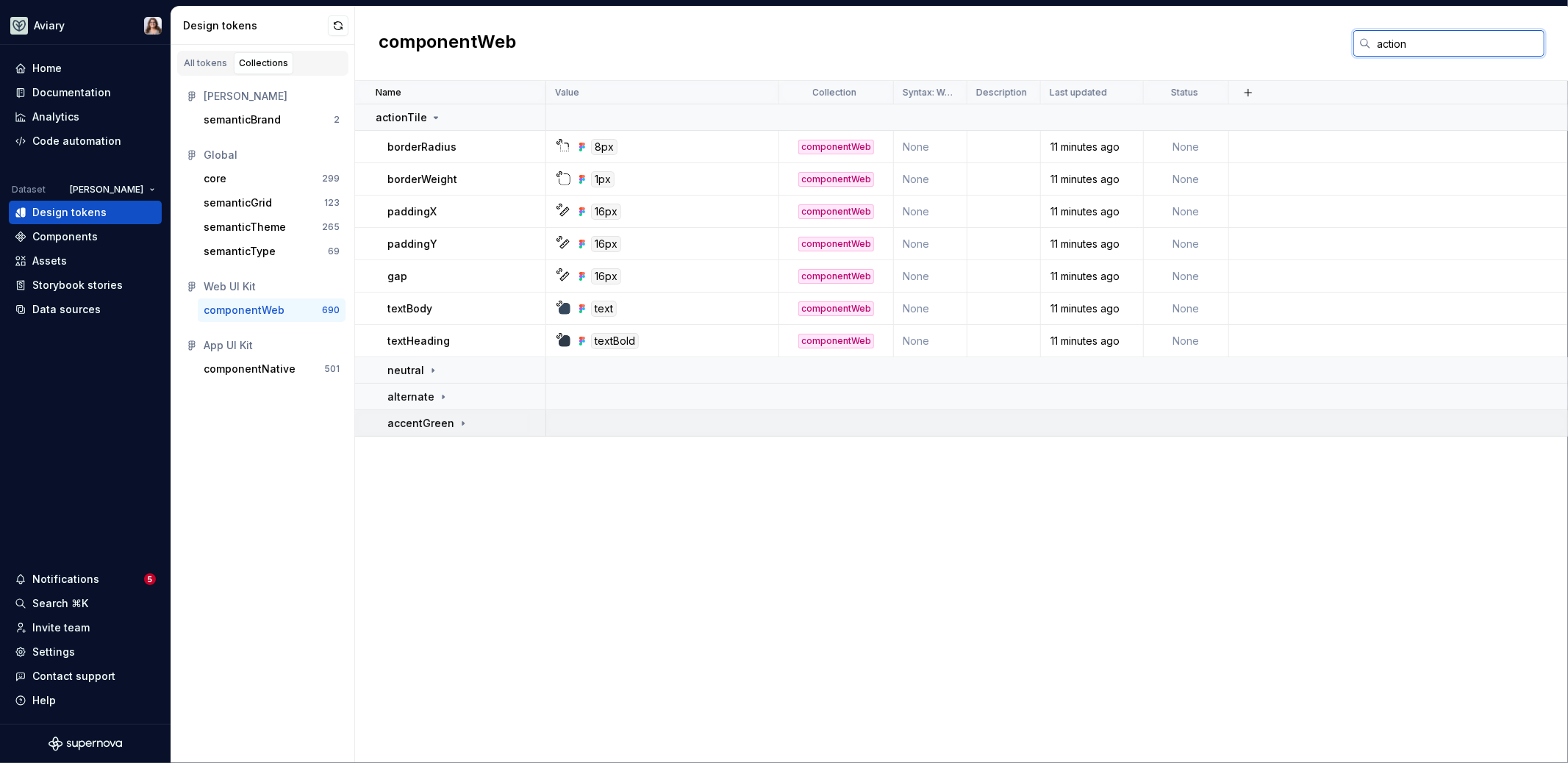
type input "action"
click at [458, 427] on icon at bounding box center [462, 423] width 11 height 11
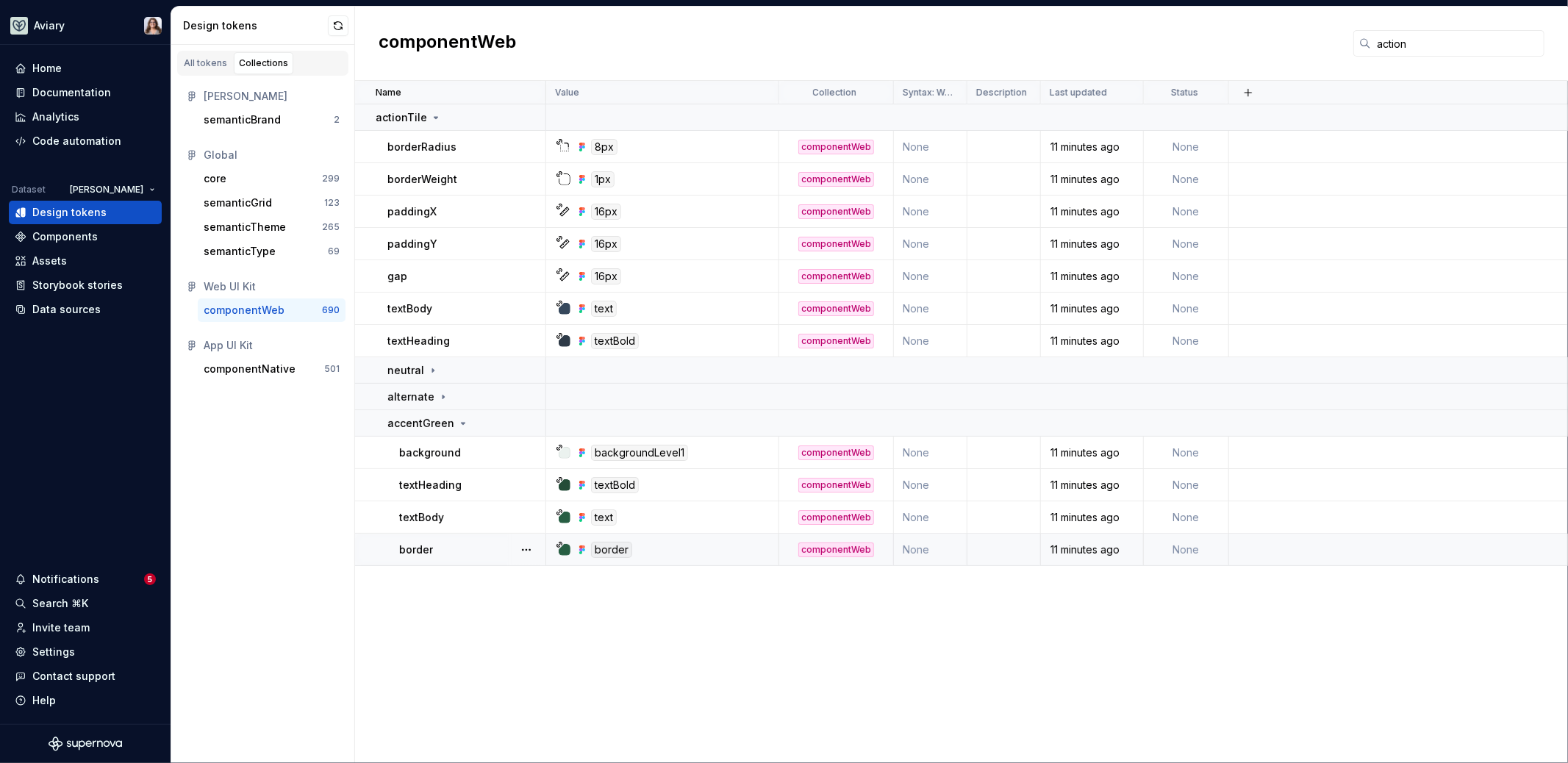
click at [687, 543] on div "border" at bounding box center [667, 550] width 222 height 16
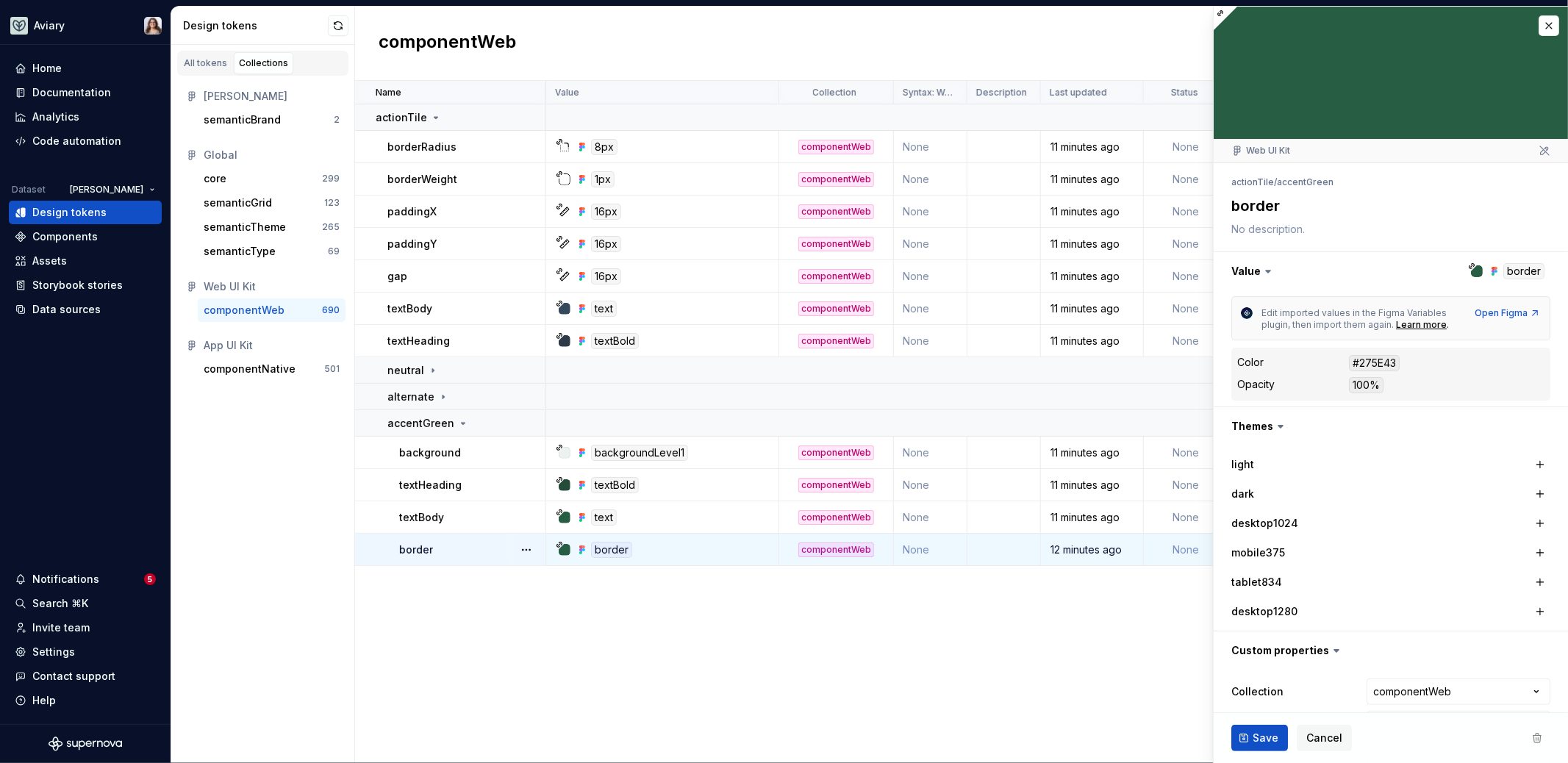
type textarea "*"
click at [1541, 26] on button "button" at bounding box center [1549, 25] width 20 height 20
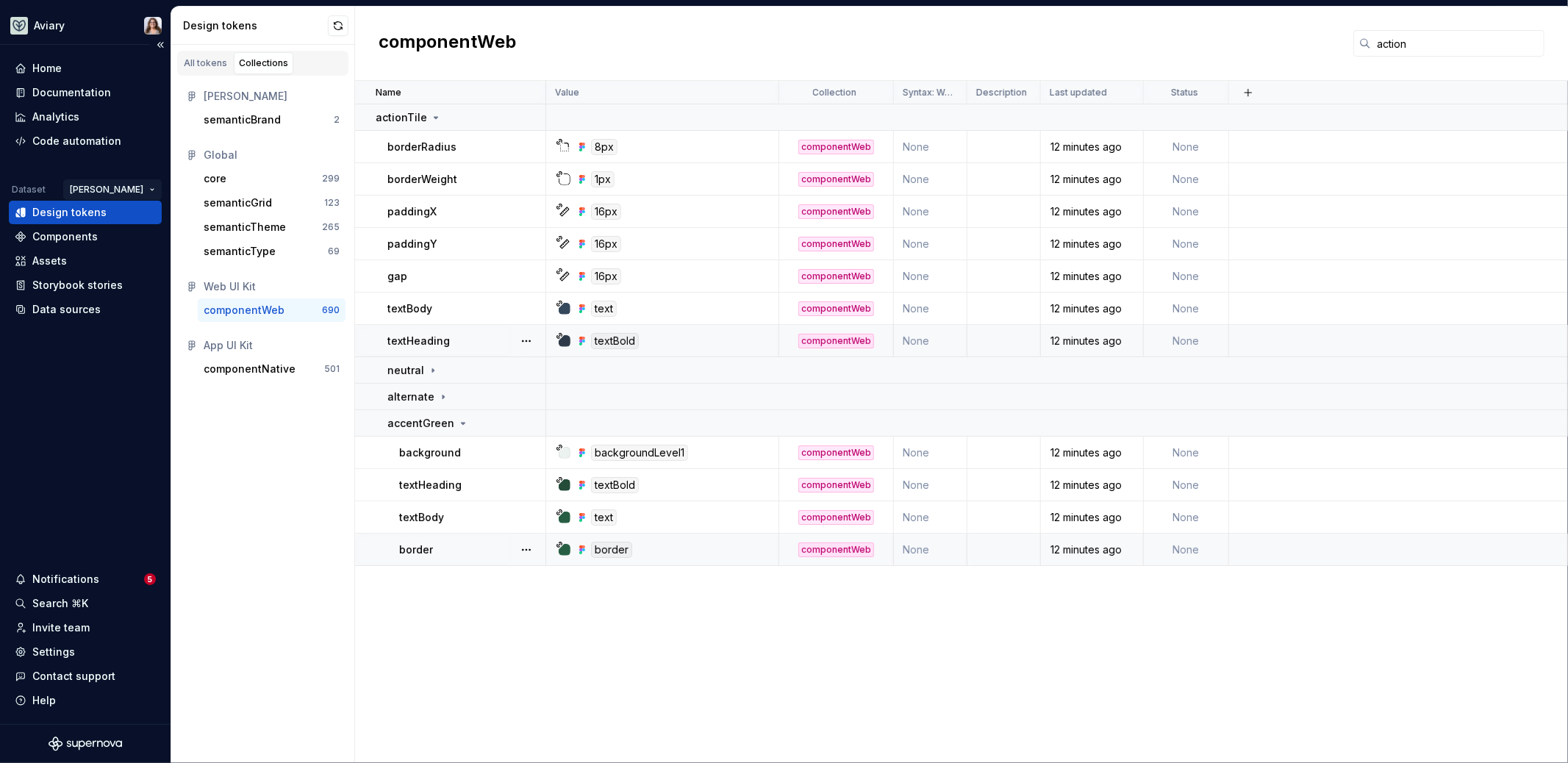
click at [128, 185] on html "Aviary Home Documentation Analytics Code automation Dataset [PERSON_NAME] Desig…" at bounding box center [784, 381] width 1568 height 763
click at [139, 243] on div "Fullscript" at bounding box center [176, 242] width 95 height 15
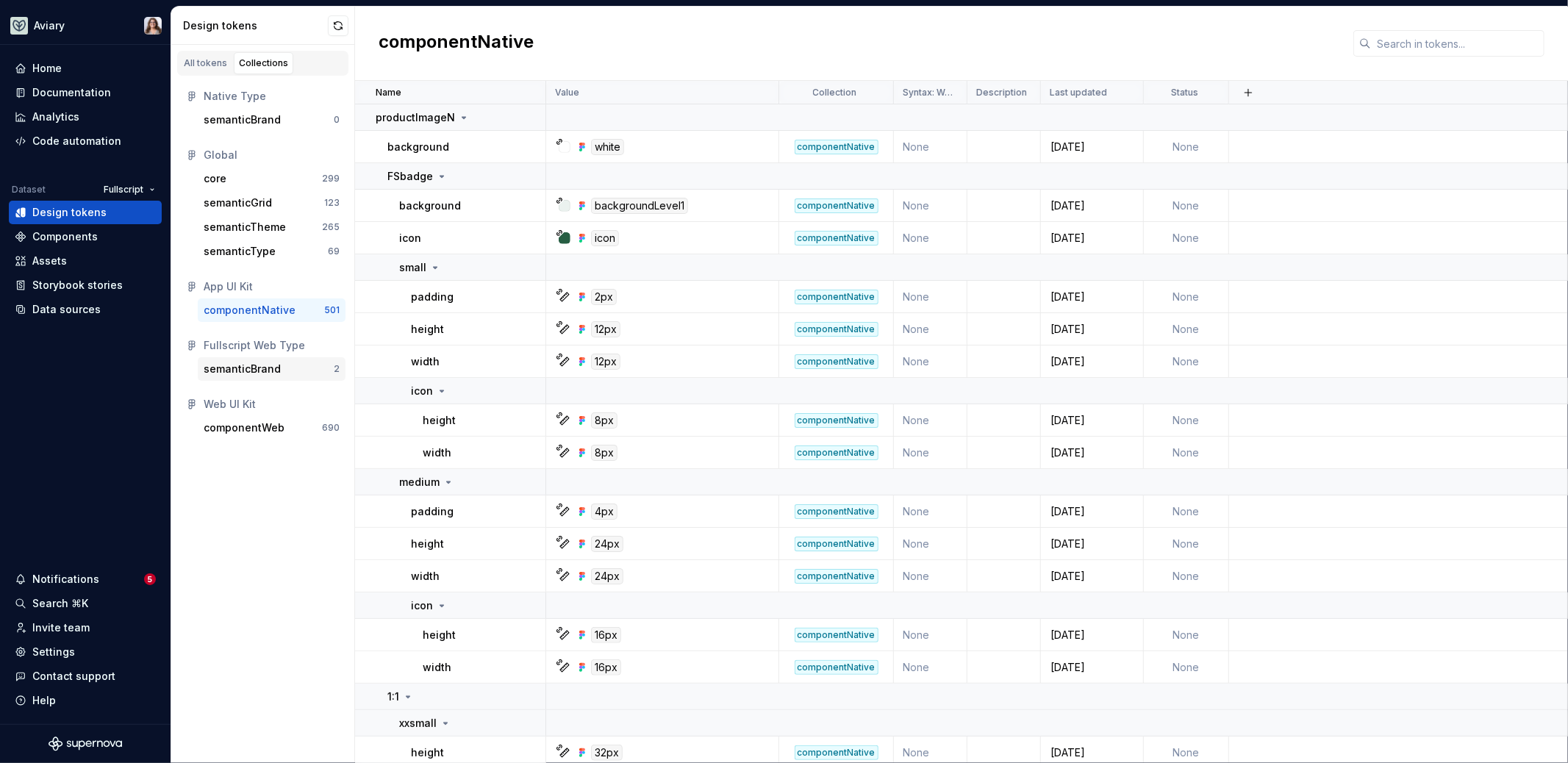
click at [270, 362] on div "semanticBrand" at bounding box center [242, 369] width 77 height 15
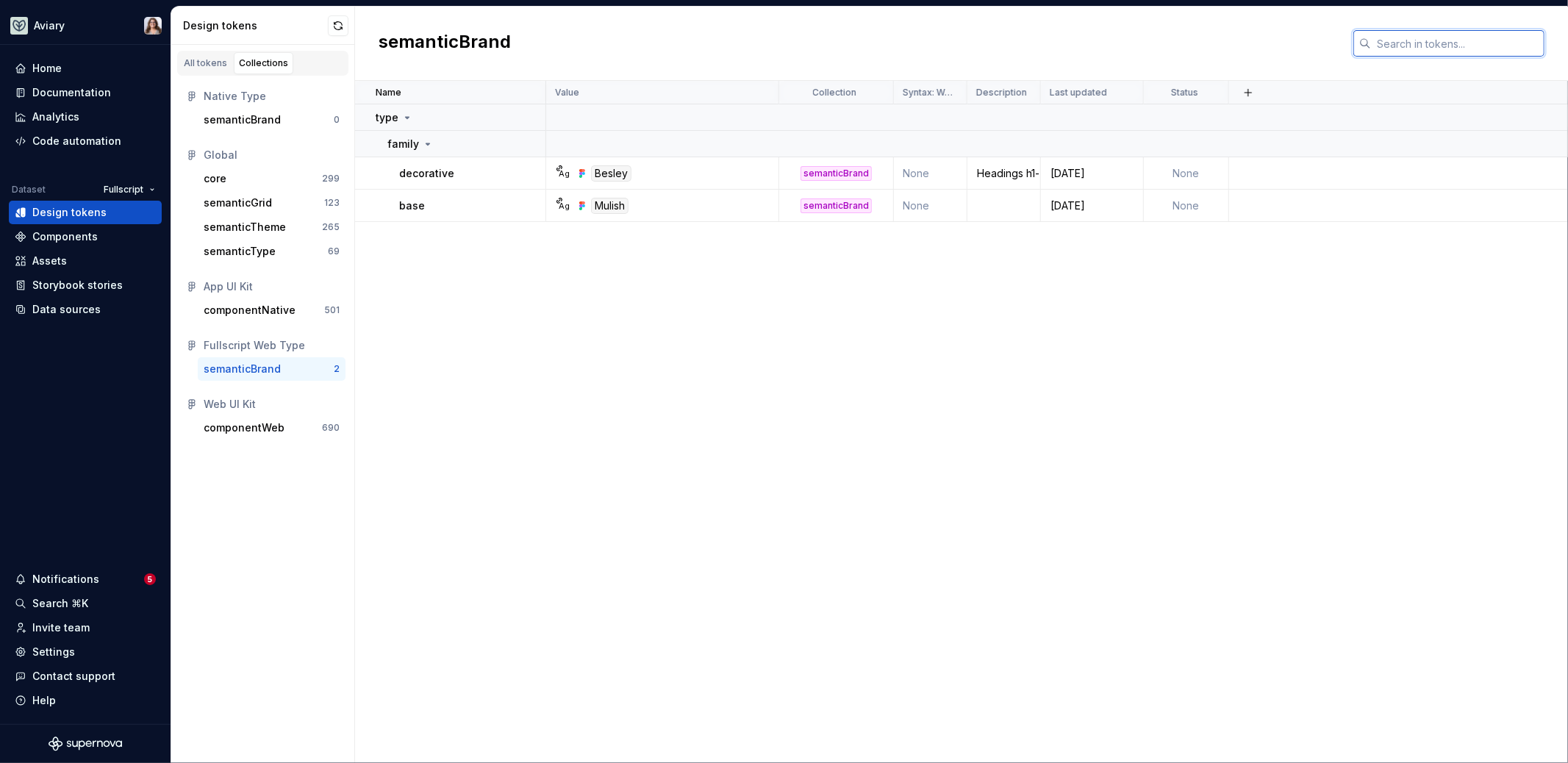
click at [1403, 47] on input "text" at bounding box center [1458, 43] width 174 height 26
click at [251, 430] on div "componentWeb" at bounding box center [244, 428] width 81 height 15
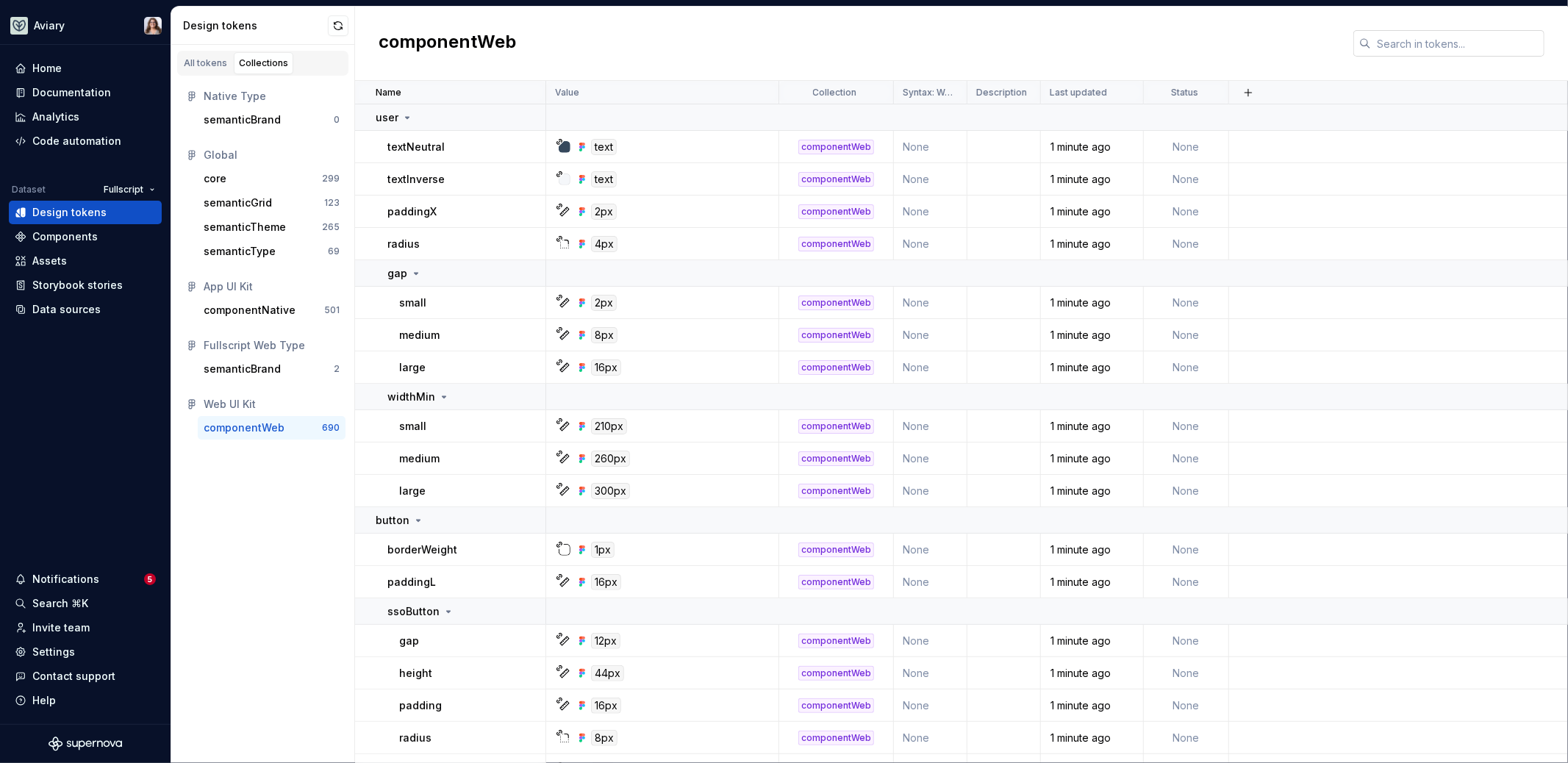
click at [1397, 42] on input "text" at bounding box center [1458, 43] width 174 height 26
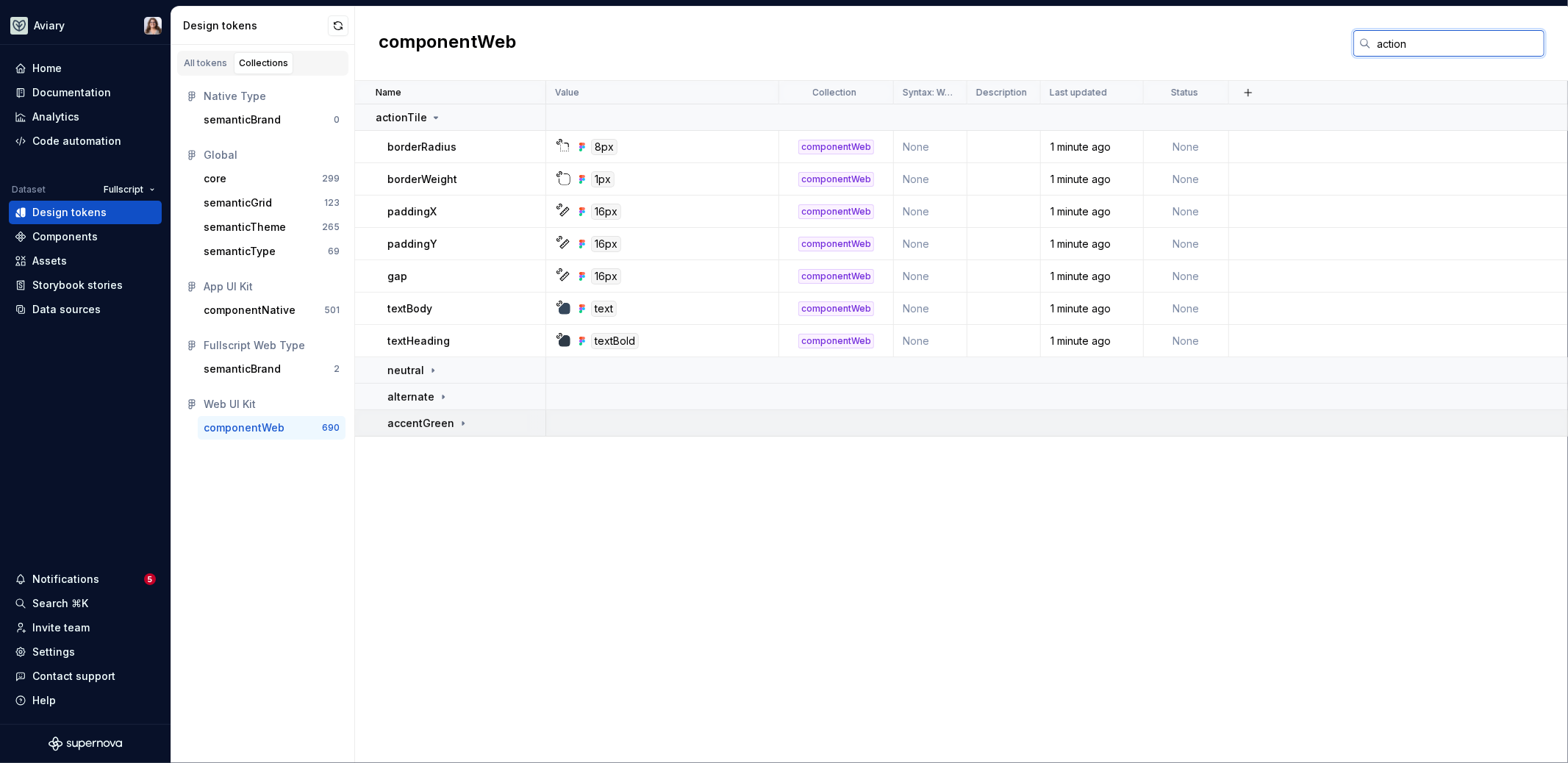
type input "action"
click at [462, 423] on icon at bounding box center [463, 423] width 2 height 4
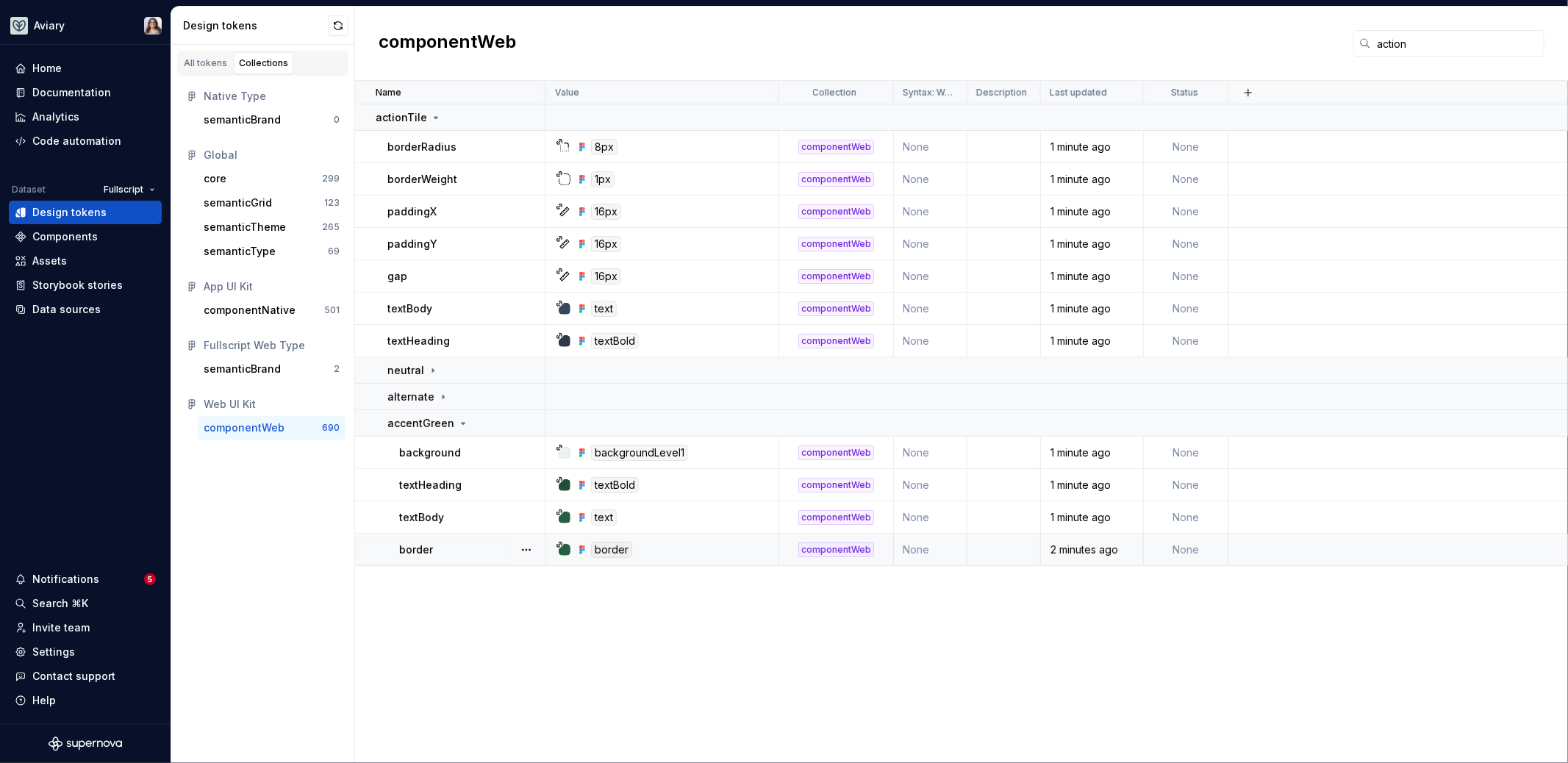
click at [666, 549] on div "border" at bounding box center [667, 550] width 222 height 16
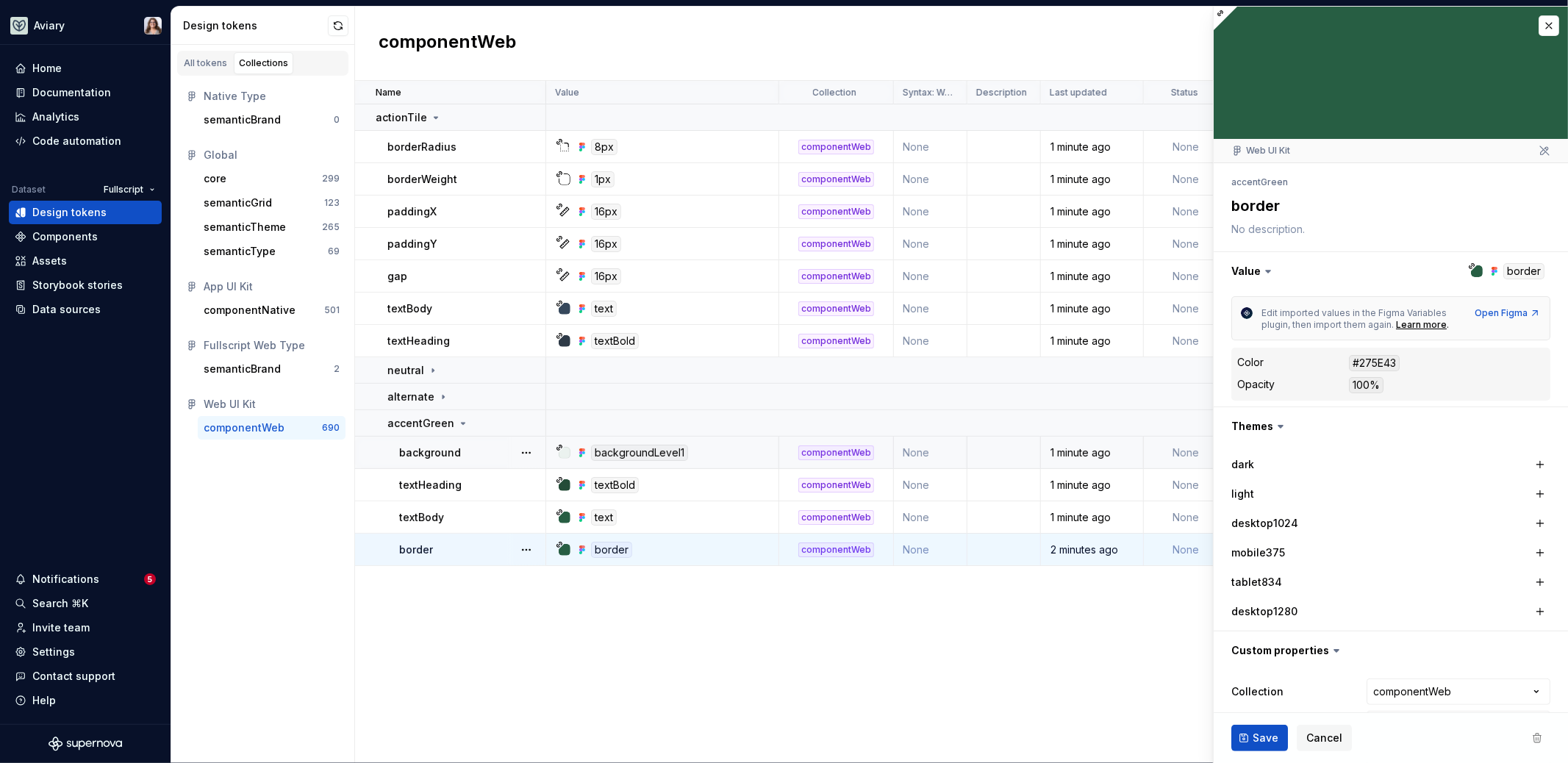
type textarea "*"
click at [1539, 26] on button "button" at bounding box center [1549, 25] width 20 height 20
